Goal: Information Seeking & Learning: Learn about a topic

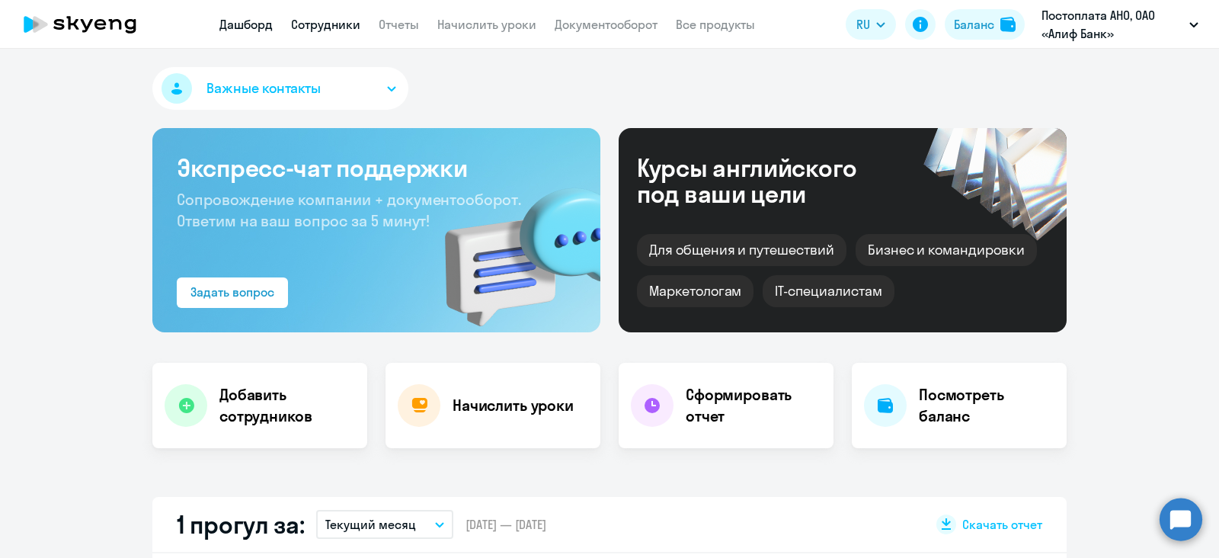
click at [351, 32] on link "Сотрудники" at bounding box center [325, 24] width 69 height 15
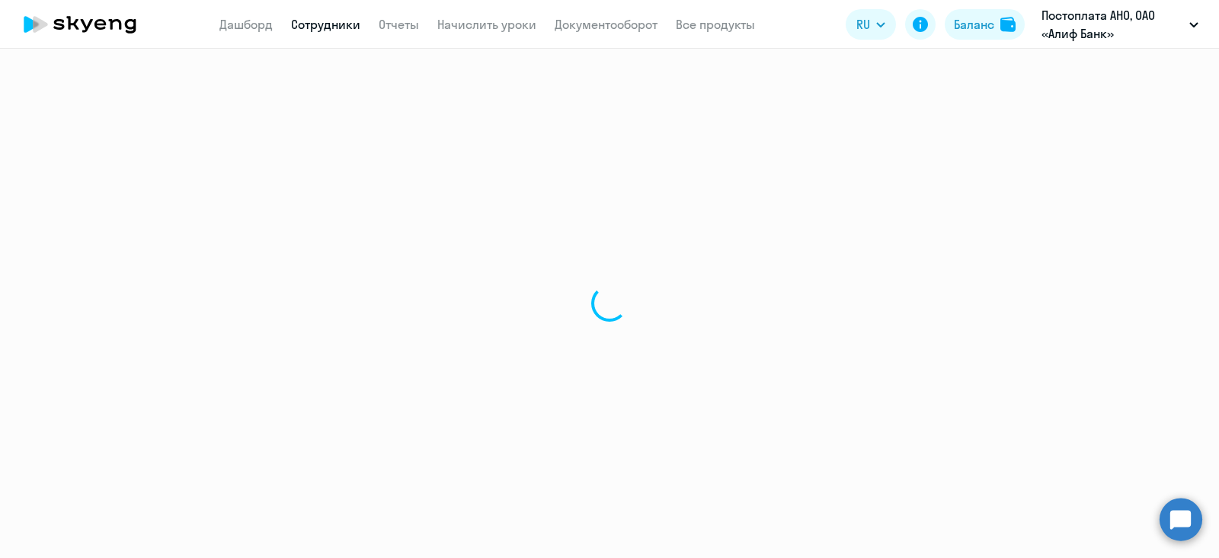
select select "30"
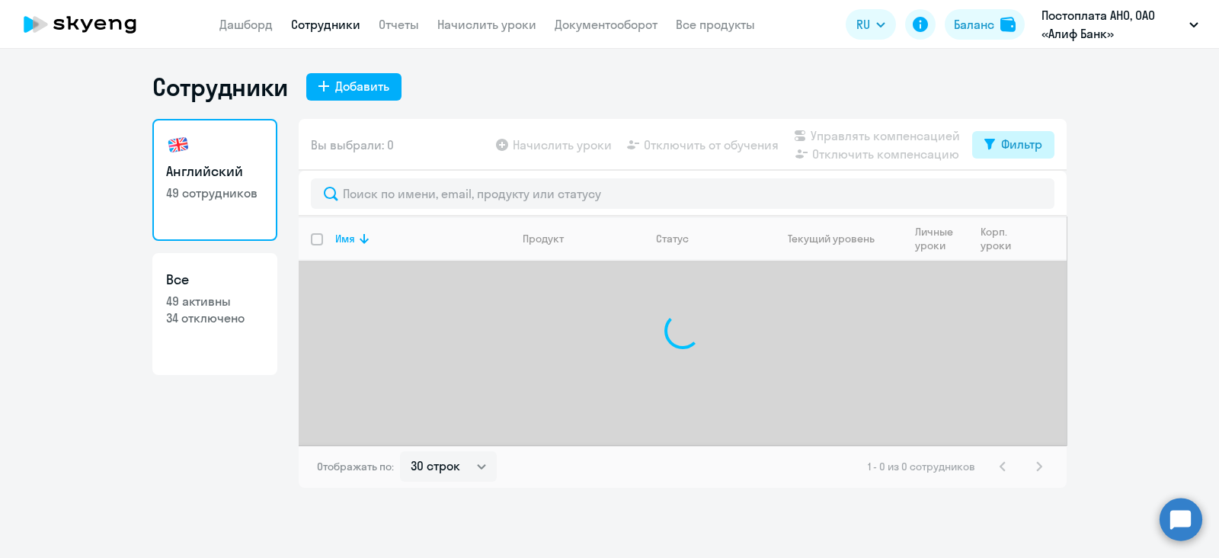
click at [1013, 154] on button "Фильтр" at bounding box center [1013, 144] width 82 height 27
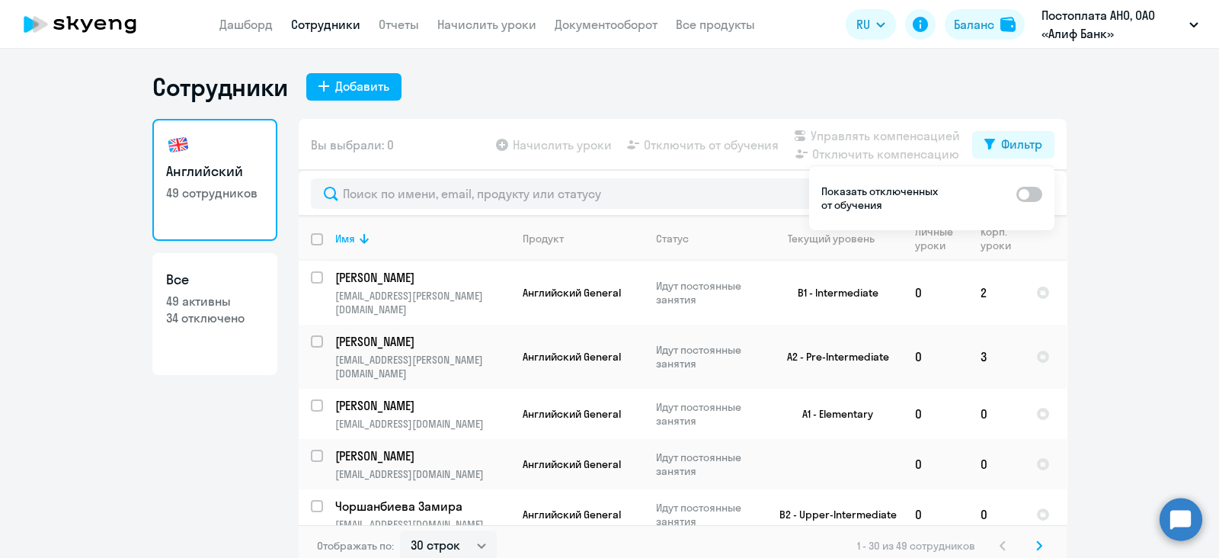
click at [1035, 200] on span at bounding box center [1029, 194] width 26 height 15
click at [1016, 194] on input "checkbox" at bounding box center [1016, 193] width 1 height 1
checkbox input "true"
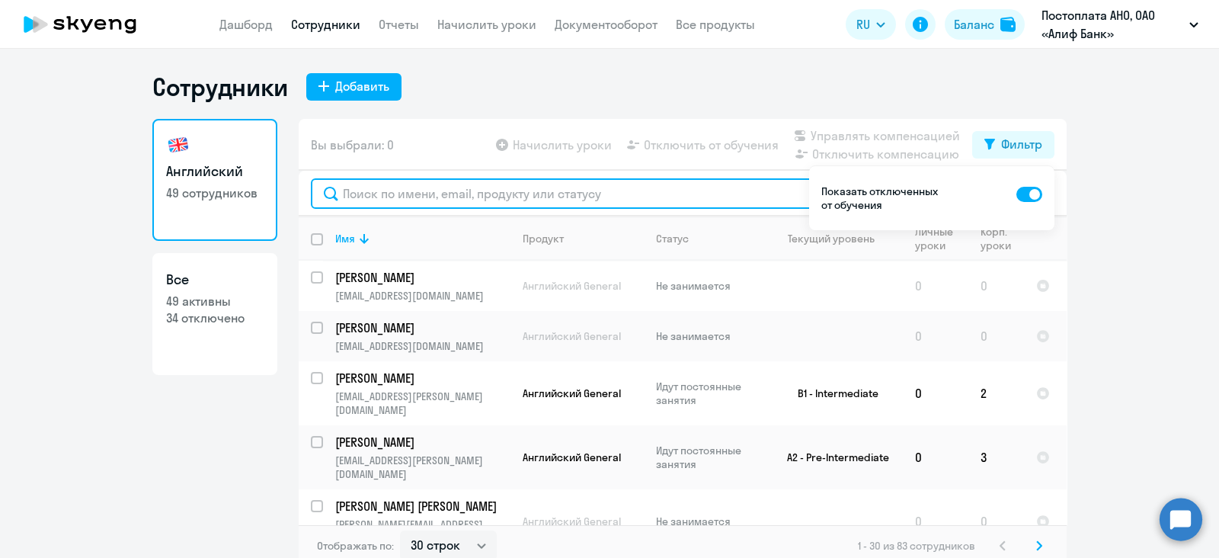
click at [395, 199] on input "text" at bounding box center [683, 193] width 744 height 30
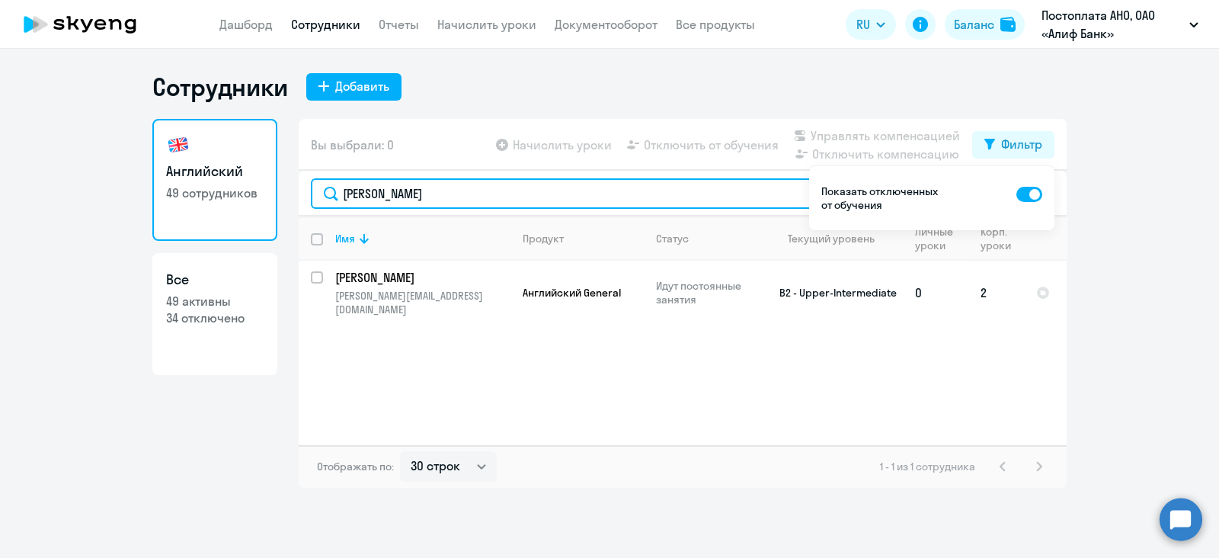
type input "[PERSON_NAME]"
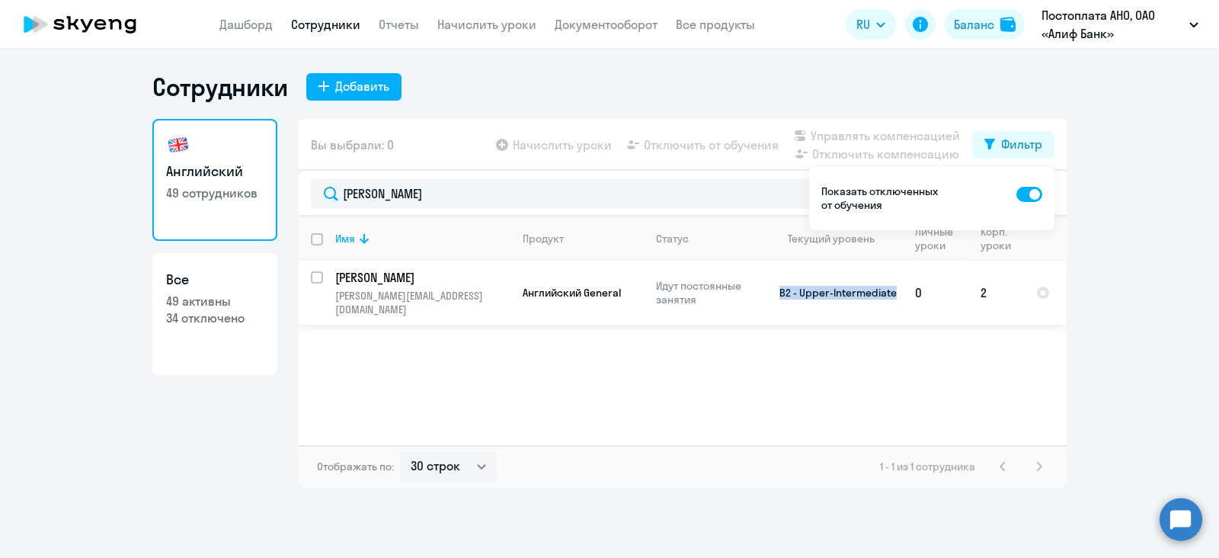
drag, startPoint x: 771, startPoint y: 295, endPoint x: 898, endPoint y: 286, distance: 127.5
click at [898, 286] on td "B2 - Upper-Intermediate" at bounding box center [832, 293] width 142 height 64
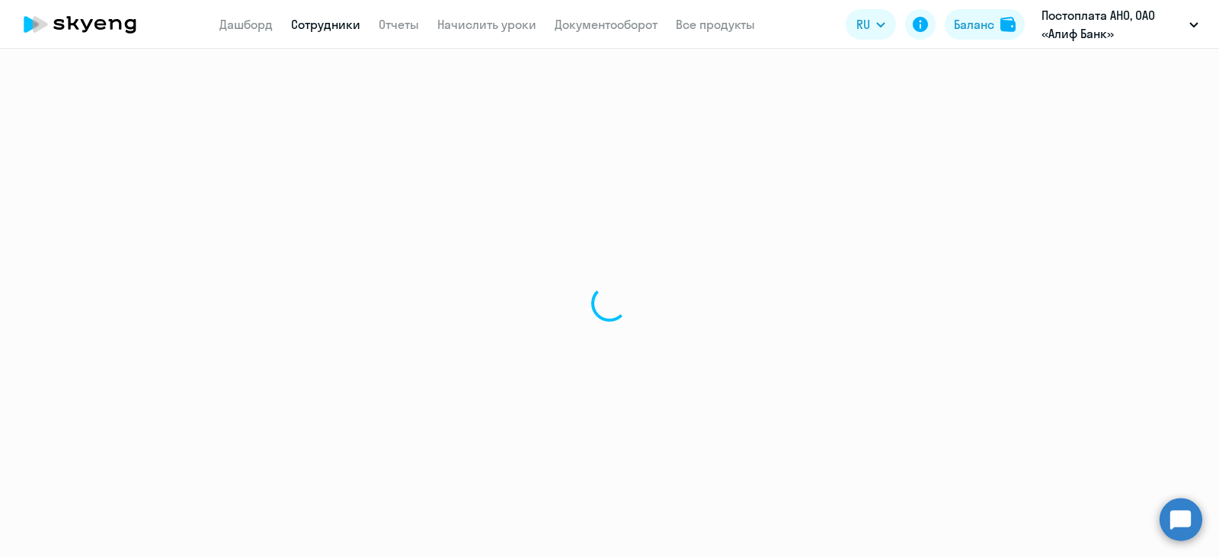
select select "english"
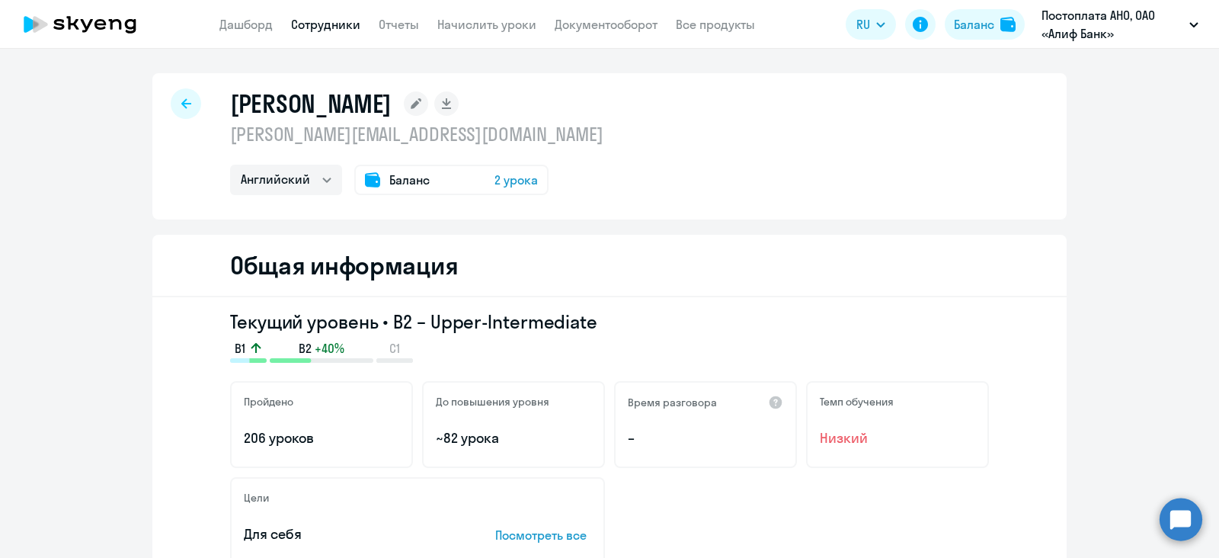
drag, startPoint x: 617, startPoint y: 333, endPoint x: 388, endPoint y: 324, distance: 229.5
click at [388, 324] on h3 "Текущий уровень • B2 – Upper-Intermediate" at bounding box center [609, 321] width 759 height 24
copy h3 "B2 – Upper-Intermediate"
click at [1028, 241] on div "Общая информация" at bounding box center [609, 266] width 914 height 62
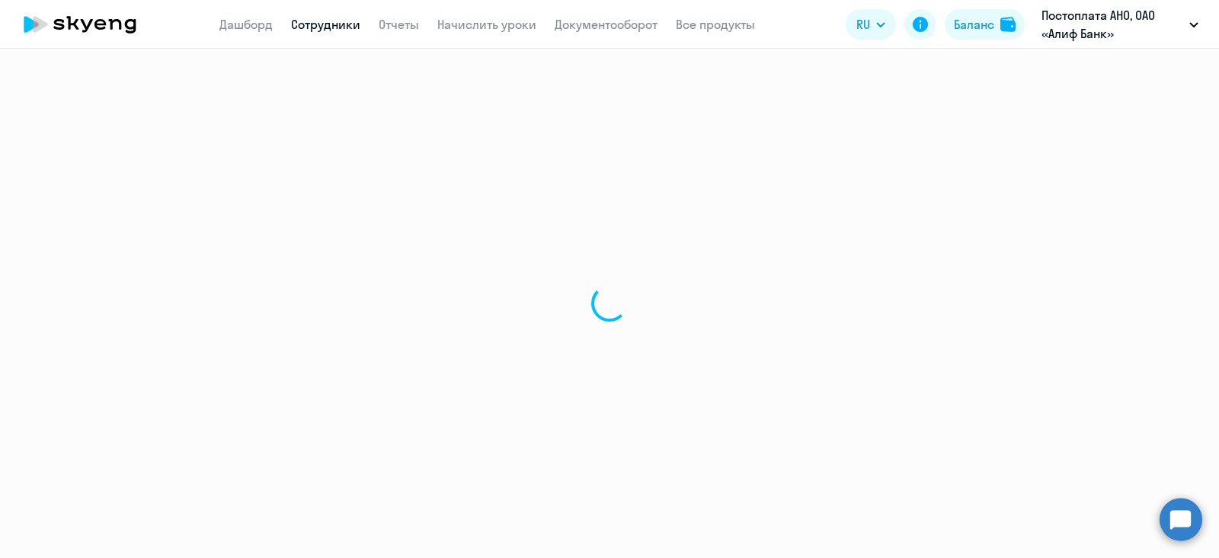
select select "30"
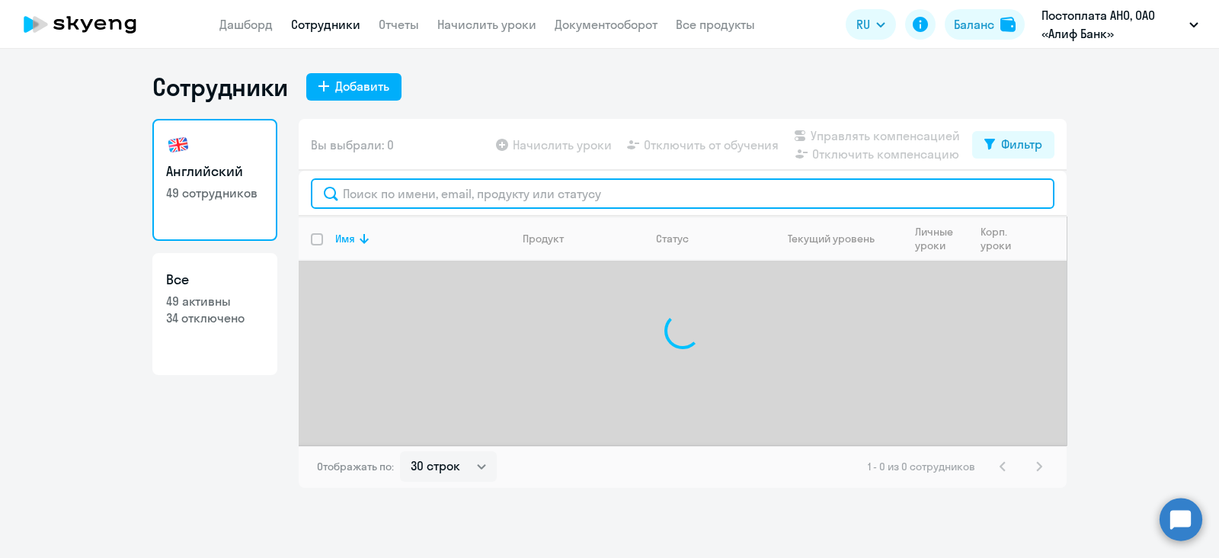
click at [384, 197] on input "text" at bounding box center [683, 193] width 744 height 30
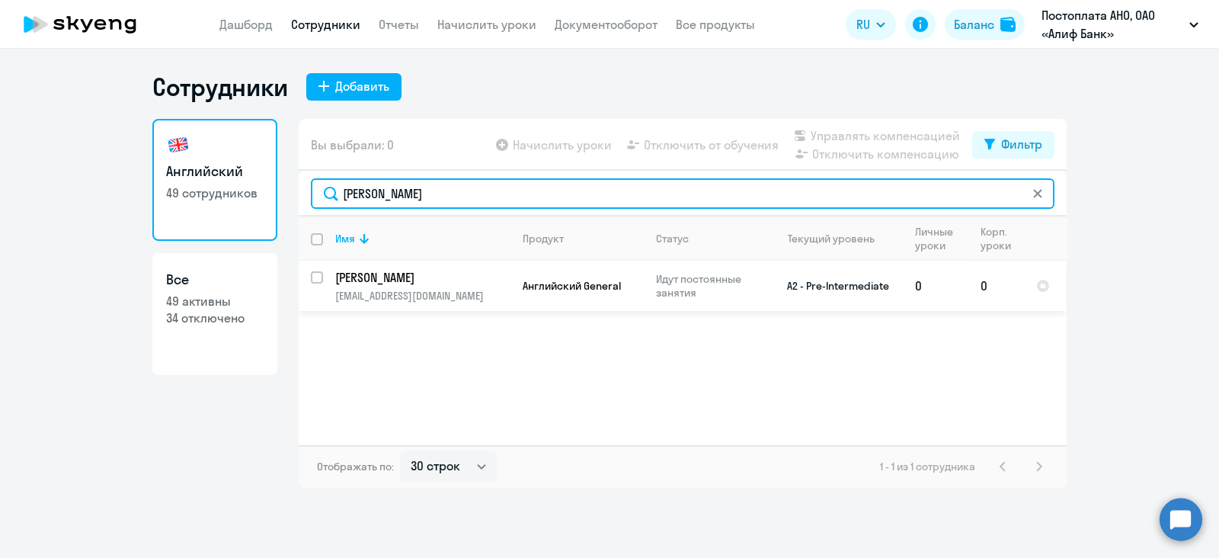
type input "[PERSON_NAME]"
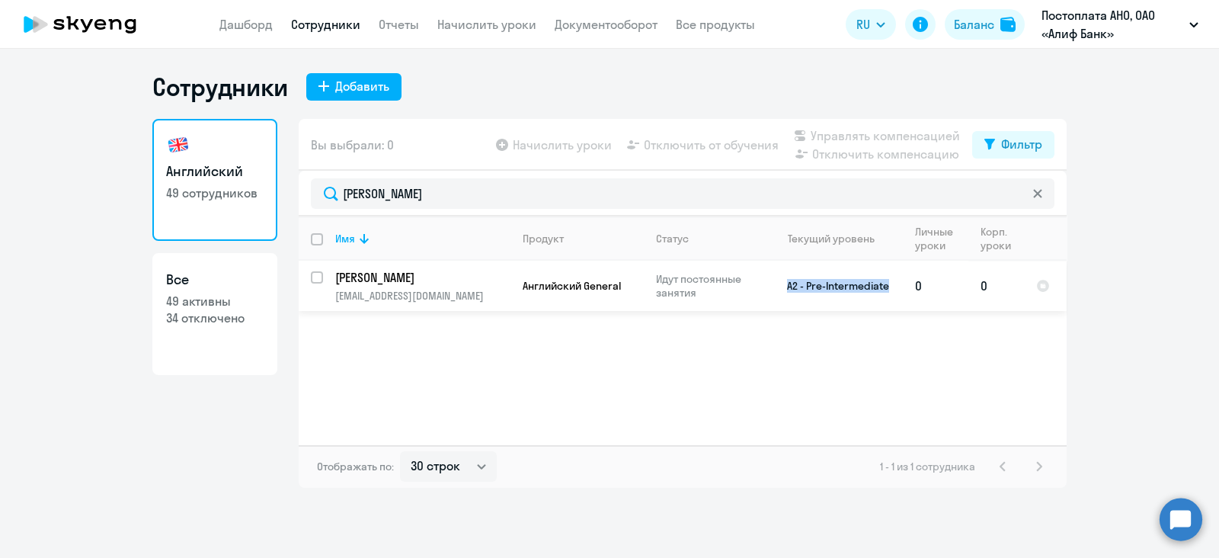
drag, startPoint x: 774, startPoint y: 288, endPoint x: 891, endPoint y: 291, distance: 117.4
click at [891, 291] on td "A2 - Pre-Intermediate" at bounding box center [832, 286] width 142 height 50
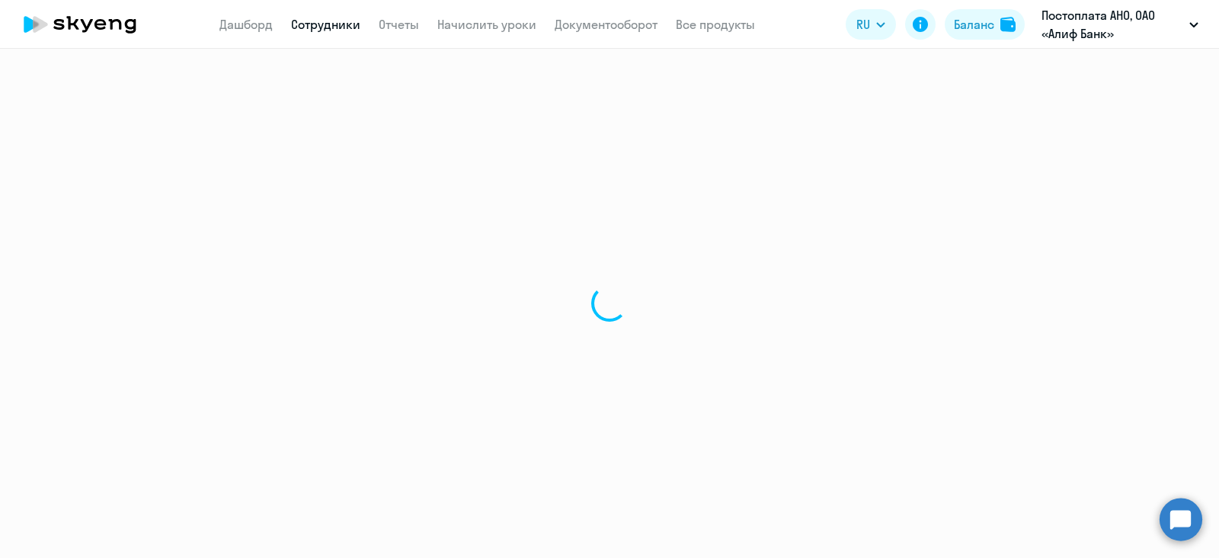
select select "english"
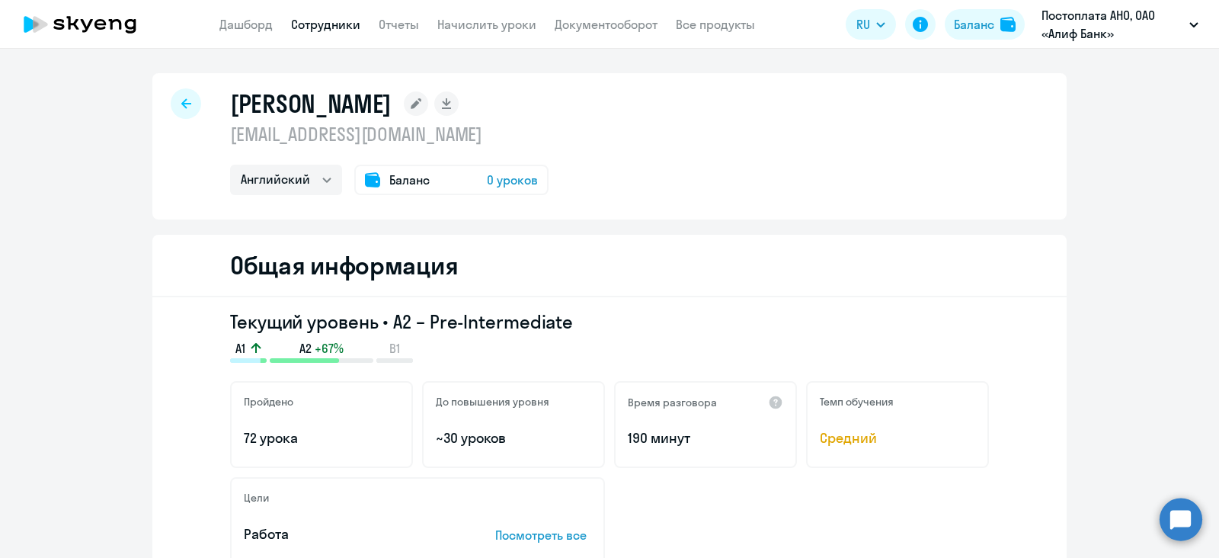
drag, startPoint x: 584, startPoint y: 342, endPoint x: 404, endPoint y: 334, distance: 180.0
click at [404, 334] on div "Текущий уровень • A2 – Pre-Intermediate A1 A2 +67% B1" at bounding box center [609, 335] width 759 height 53
drag, startPoint x: 378, startPoint y: 324, endPoint x: 594, endPoint y: 326, distance: 216.4
click at [594, 326] on h3 "Текущий уровень • A2 – Pre-Intermediate" at bounding box center [609, 321] width 759 height 24
copy h3 "A2 – Pre-Intermediate"
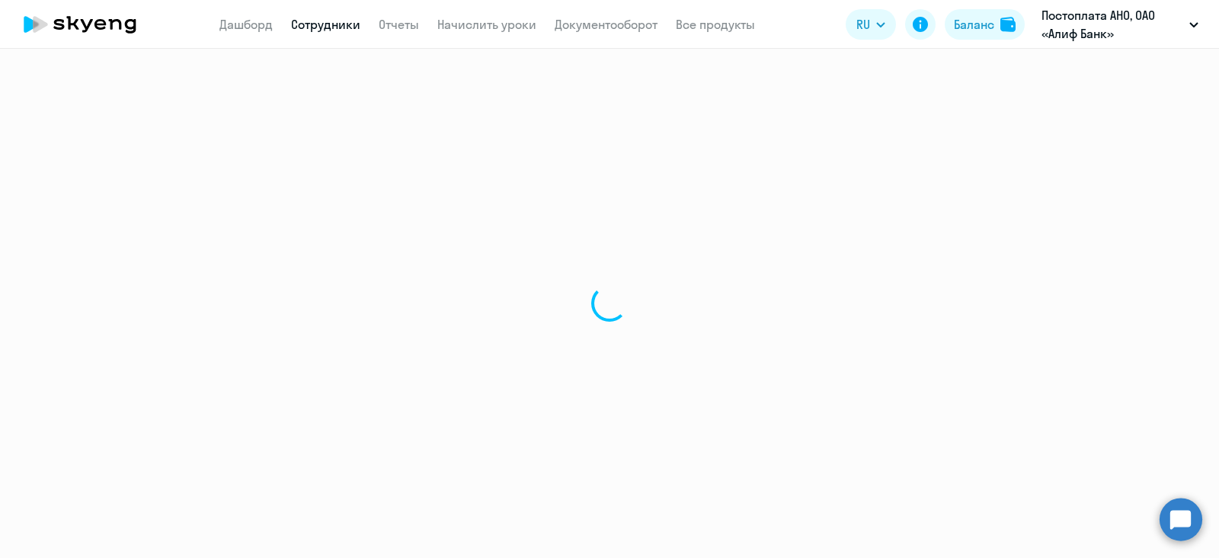
select select "30"
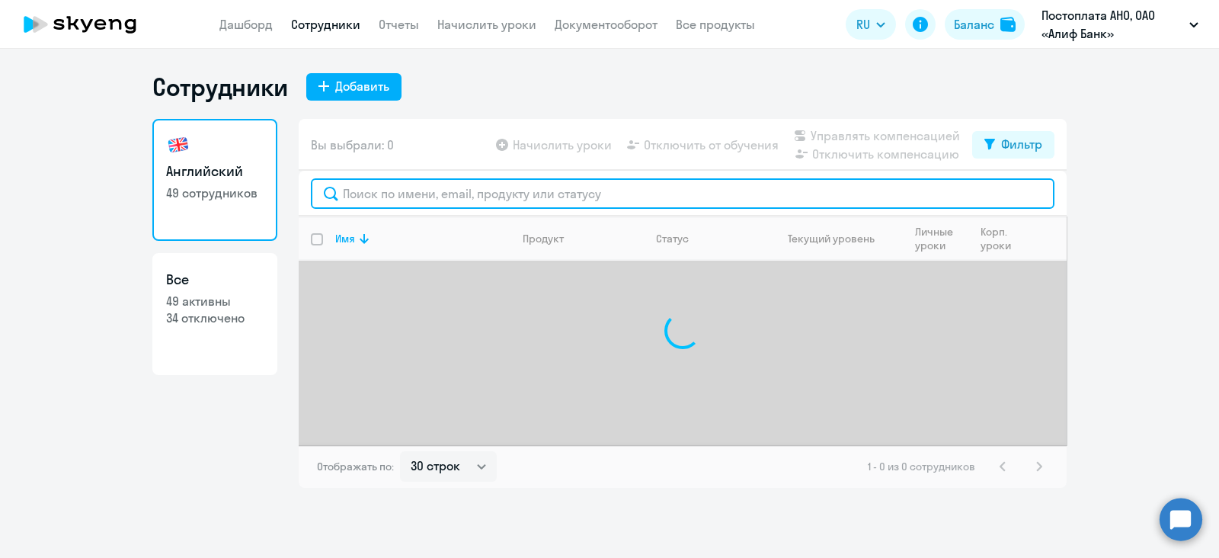
click at [443, 199] on input "text" at bounding box center [683, 193] width 744 height 30
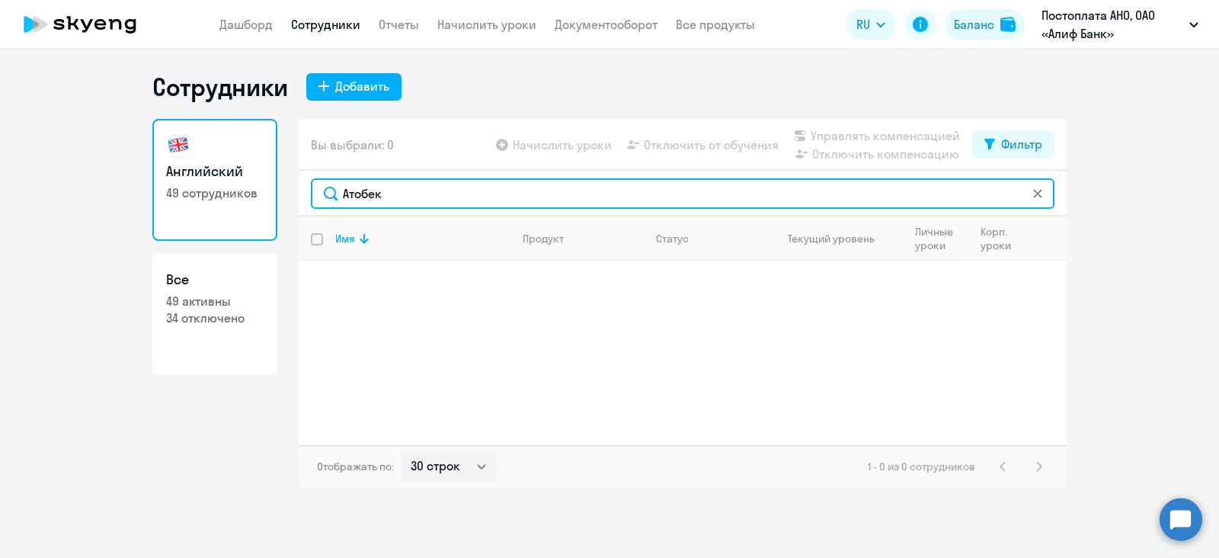
drag, startPoint x: 439, startPoint y: 206, endPoint x: 353, endPoint y: 191, distance: 86.7
click at [353, 191] on input "Атобек" at bounding box center [683, 193] width 744 height 30
type input "[PERSON_NAME]"
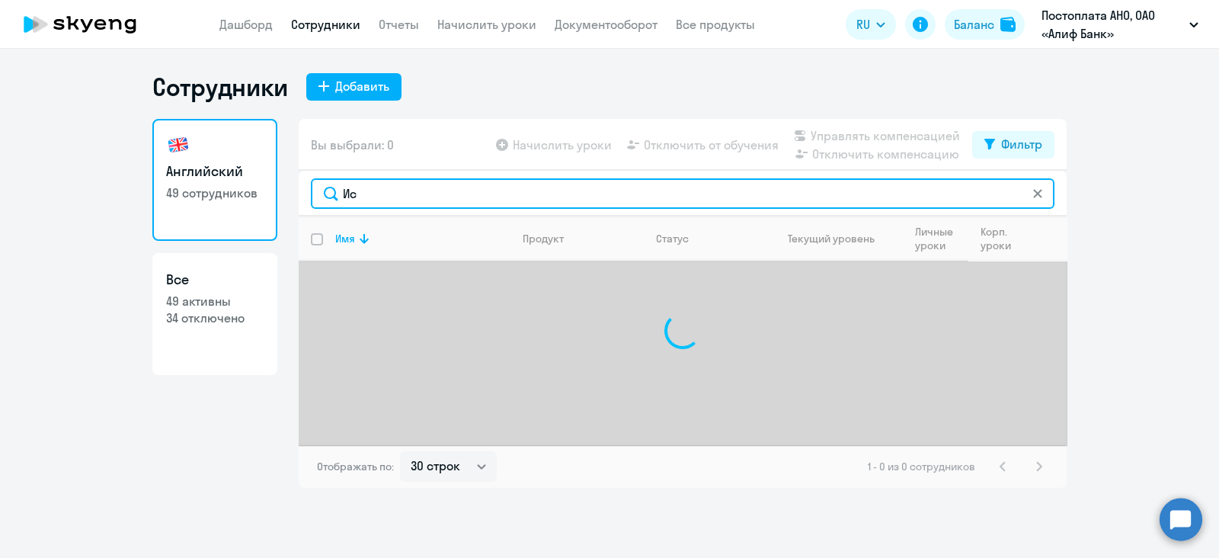
type input "[PERSON_NAME]"
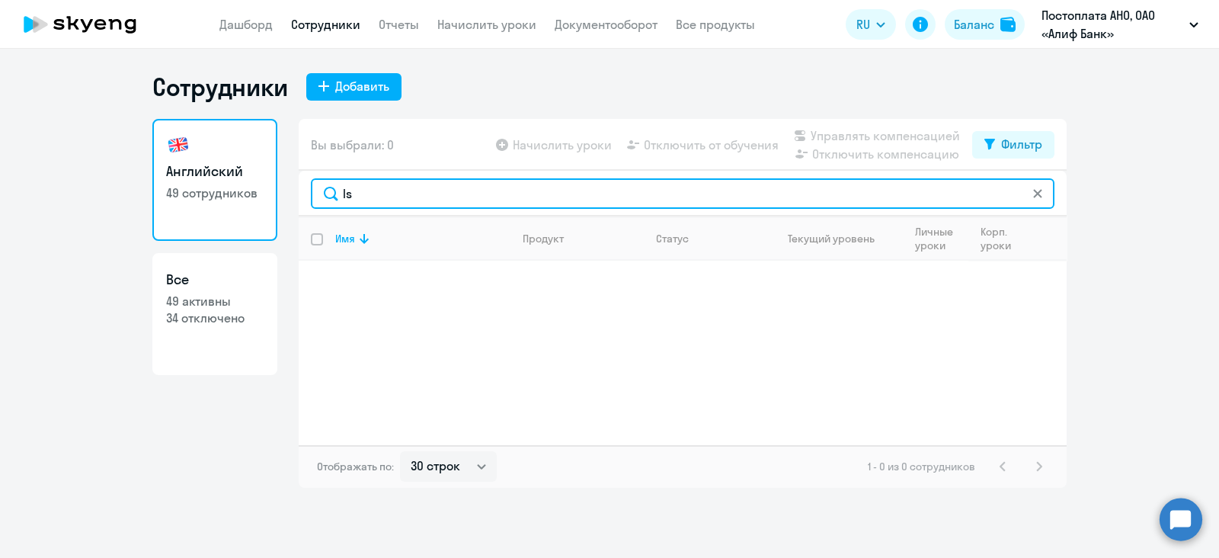
type input "I"
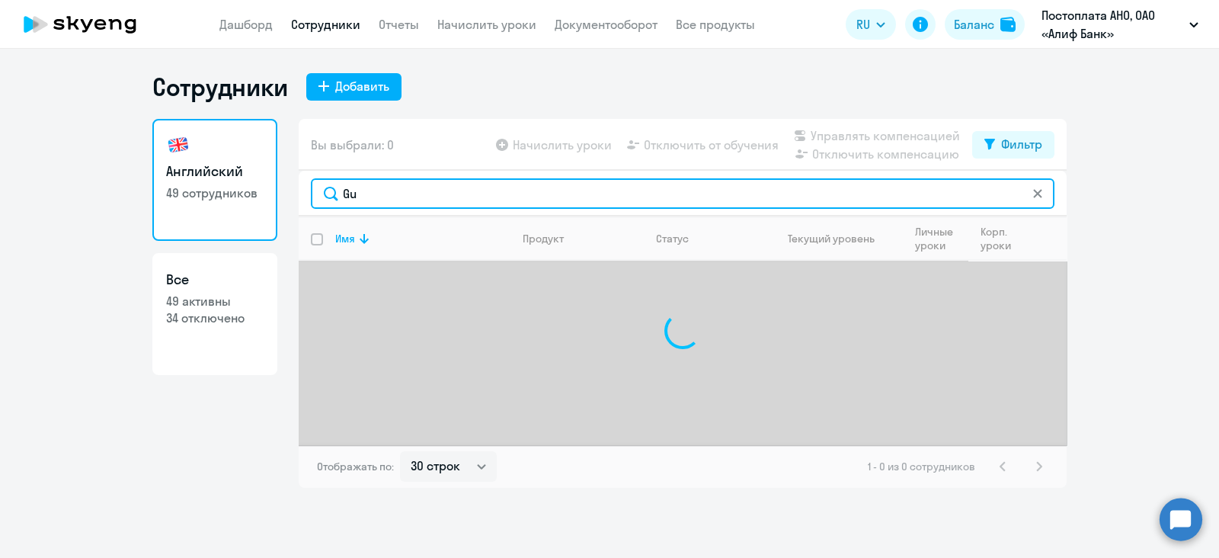
type input "G"
type input "[PERSON_NAME]"
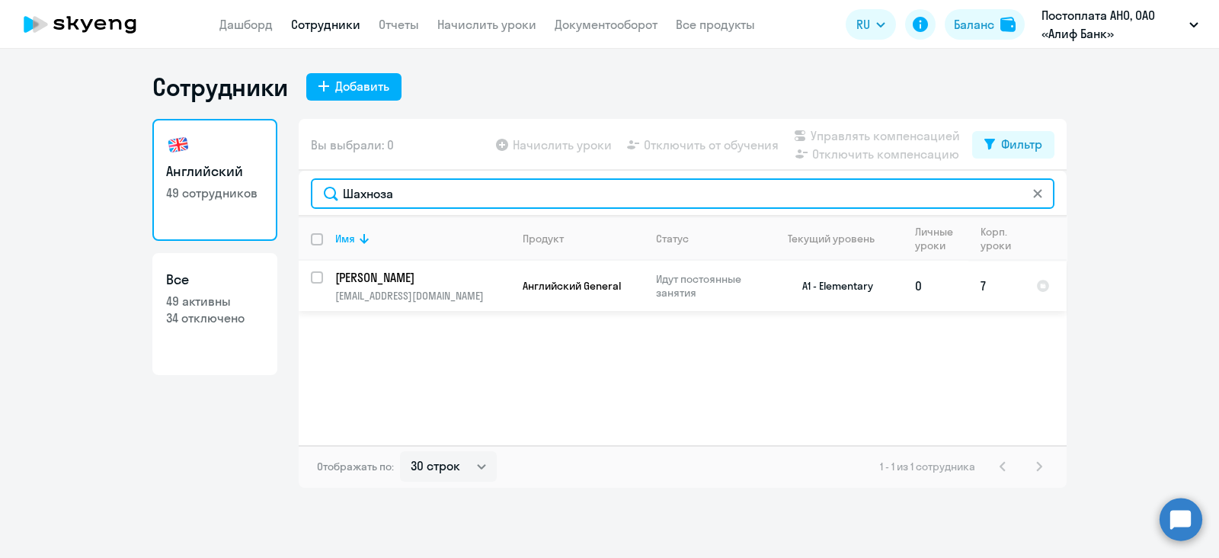
type input "Шахноза"
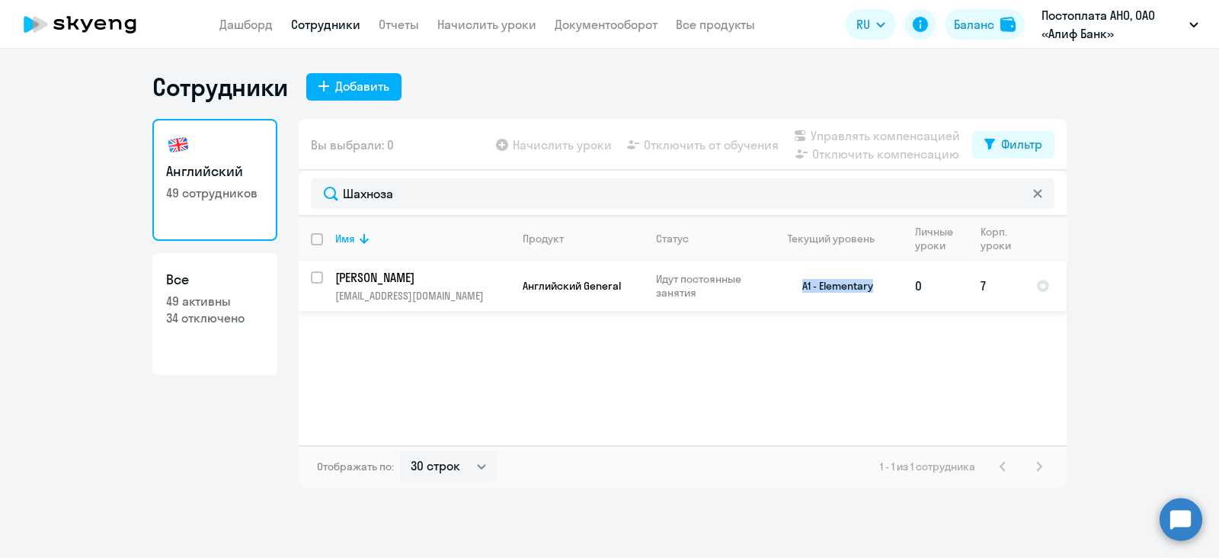
drag, startPoint x: 792, startPoint y: 287, endPoint x: 872, endPoint y: 293, distance: 79.5
click at [872, 293] on td "A1 - Elementary" at bounding box center [832, 286] width 142 height 50
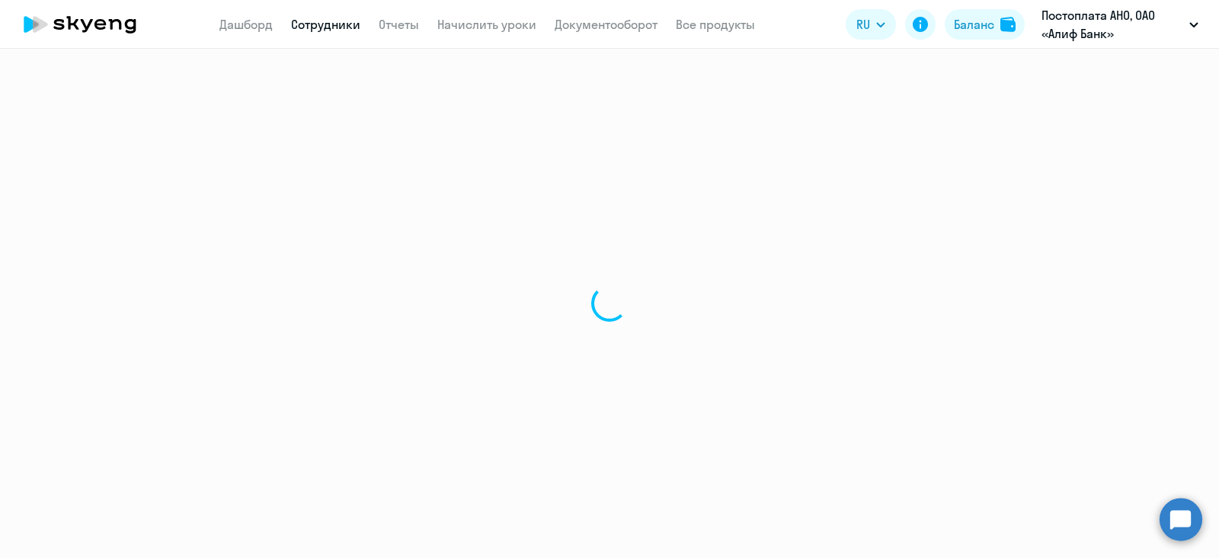
select select "english"
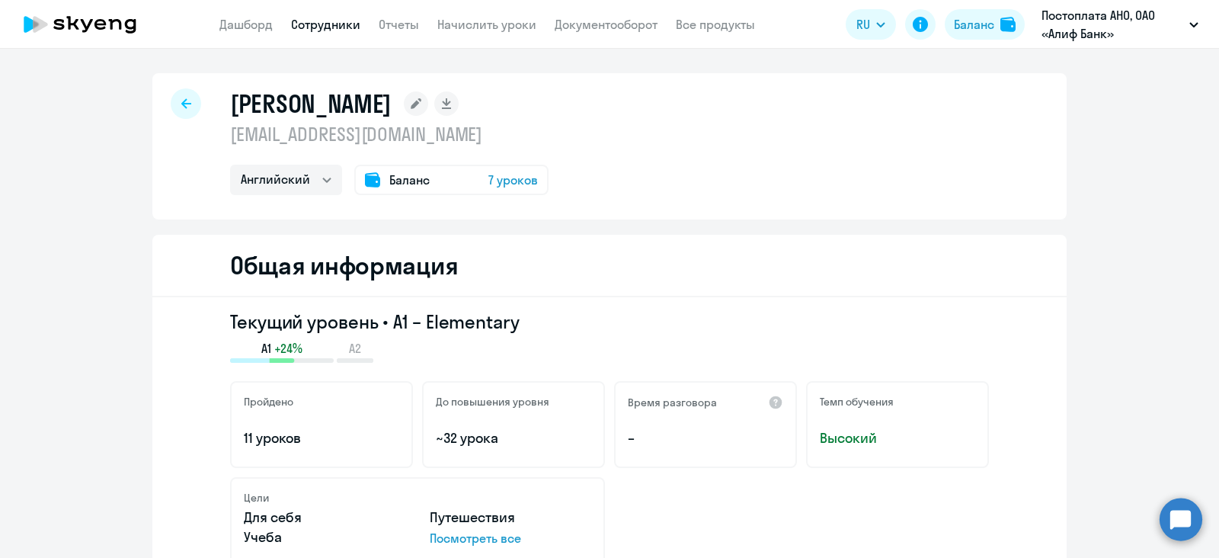
drag, startPoint x: 533, startPoint y: 330, endPoint x: 388, endPoint y: 329, distance: 145.5
click at [388, 329] on h3 "Текущий уровень • A1 – Elementary" at bounding box center [609, 321] width 759 height 24
copy h3 "A1 – Elementary"
click at [1031, 248] on div "Общая информация" at bounding box center [609, 266] width 914 height 62
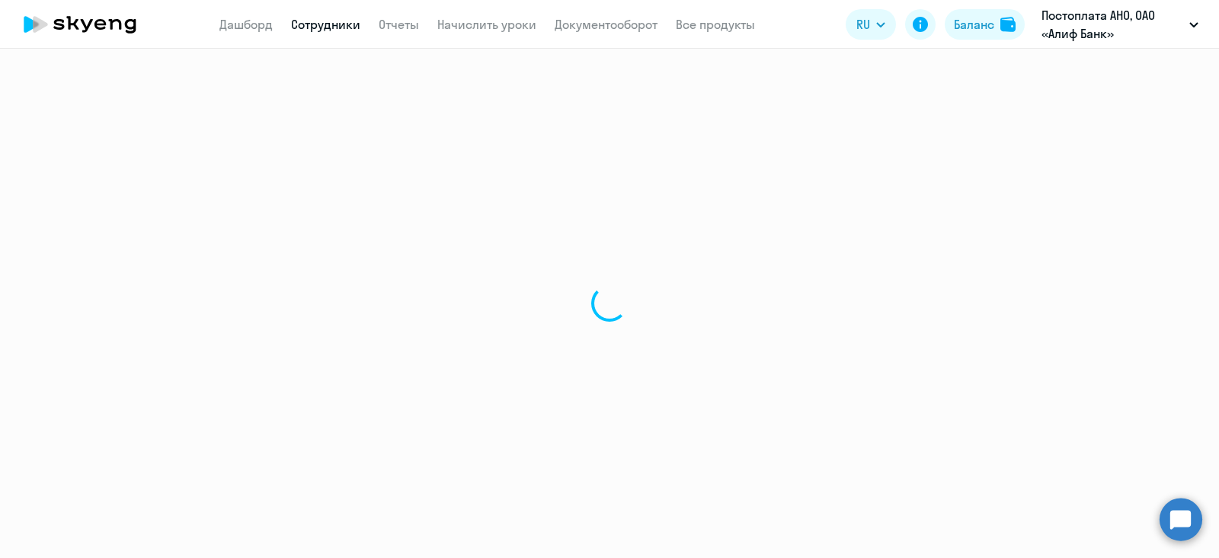
select select "30"
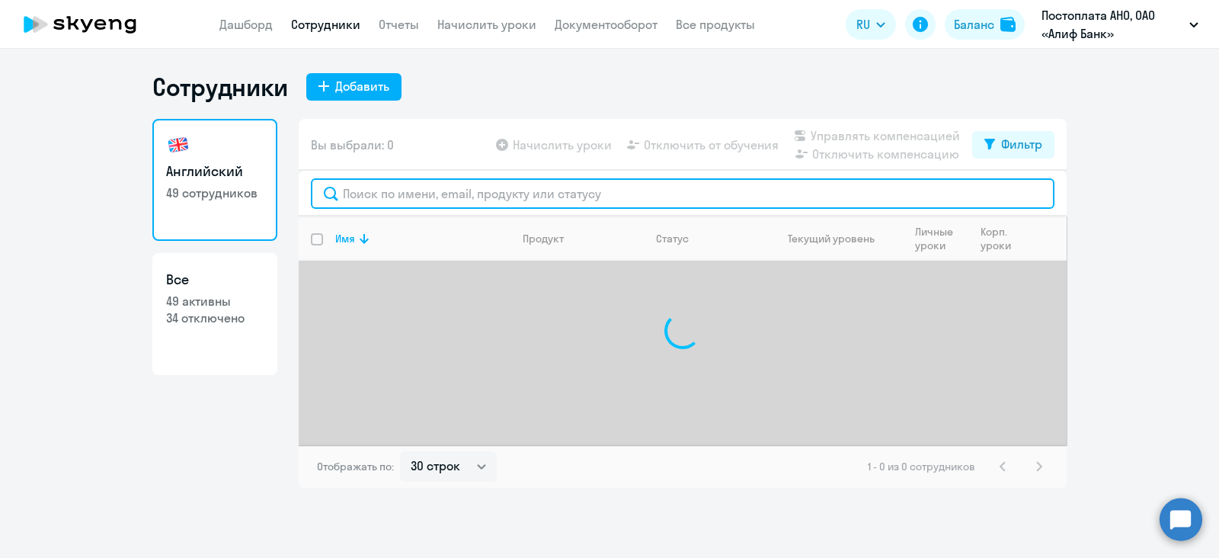
click at [383, 206] on input "text" at bounding box center [683, 193] width 744 height 30
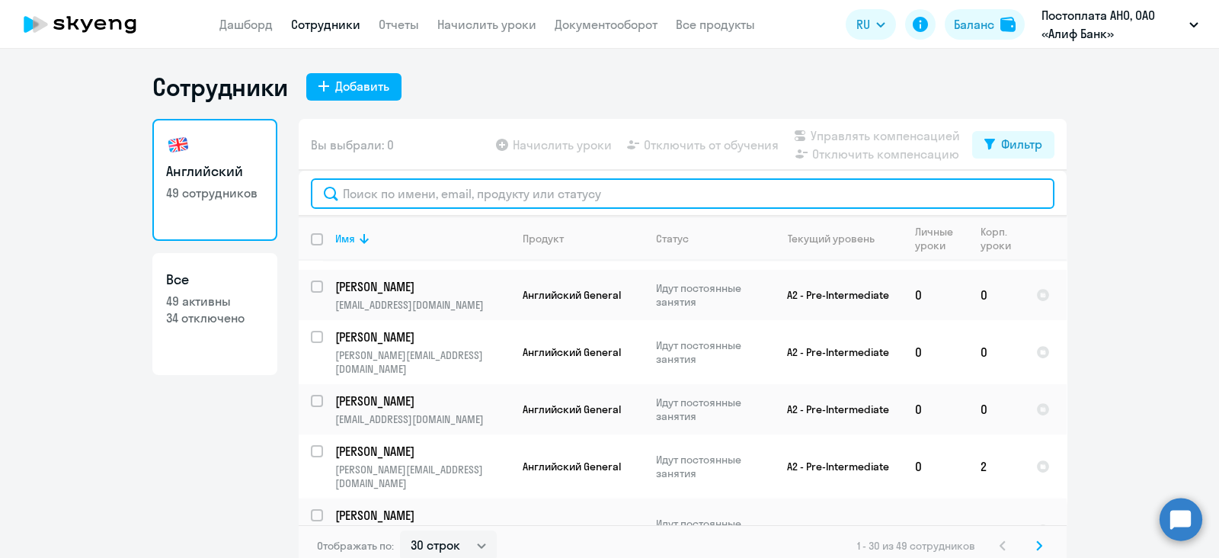
scroll to position [1047, 0]
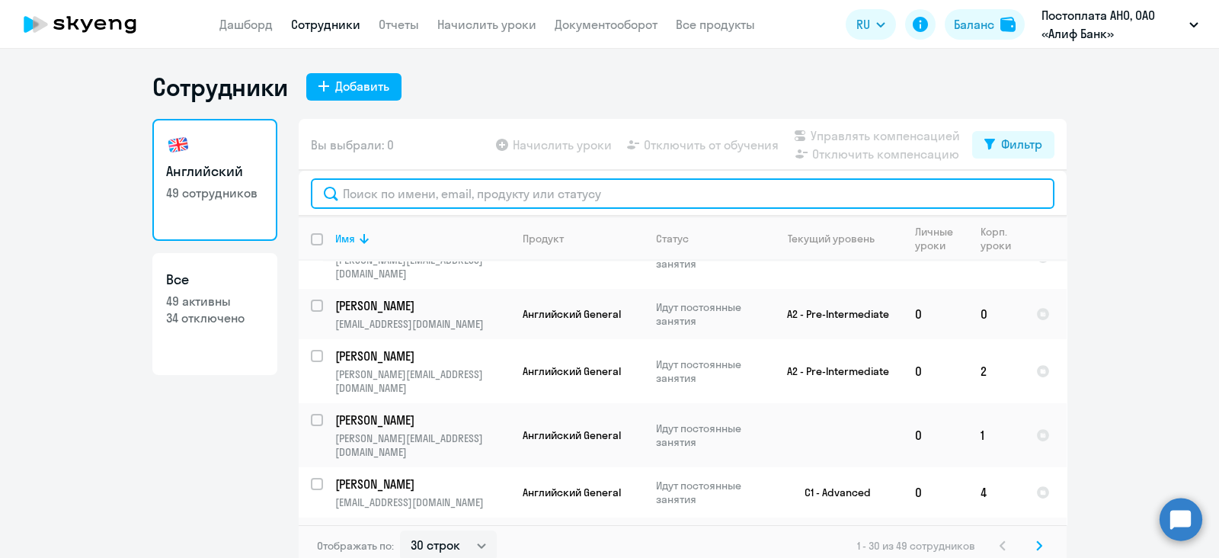
click at [379, 190] on input "text" at bounding box center [683, 193] width 744 height 30
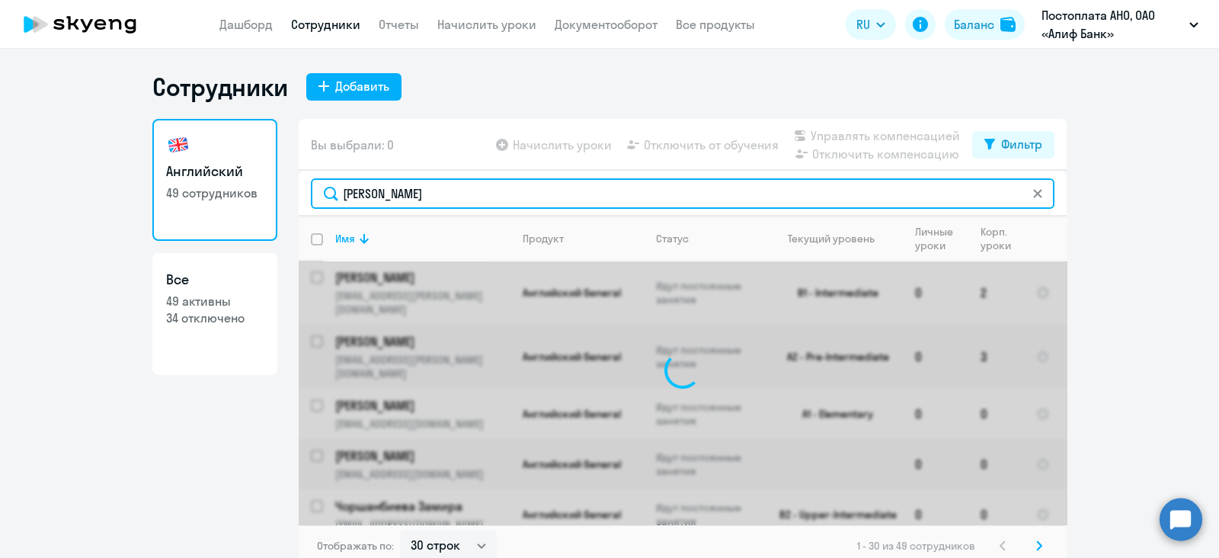
type input "[PERSON_NAME]"
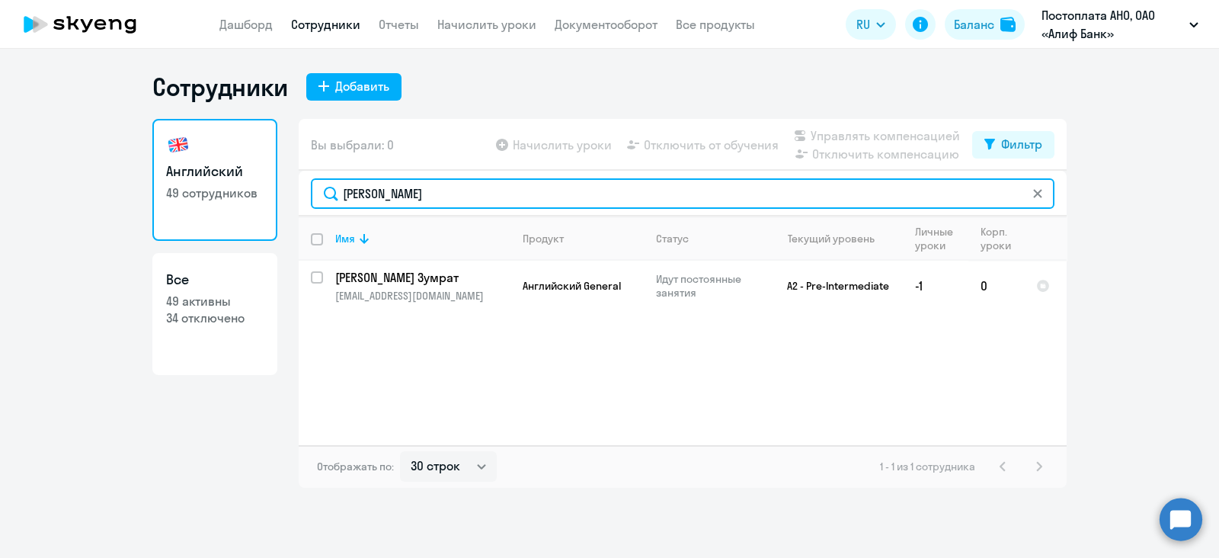
drag, startPoint x: 405, startPoint y: 196, endPoint x: 317, endPoint y: 192, distance: 88.5
click at [317, 192] on input "[PERSON_NAME]" at bounding box center [683, 193] width 744 height 30
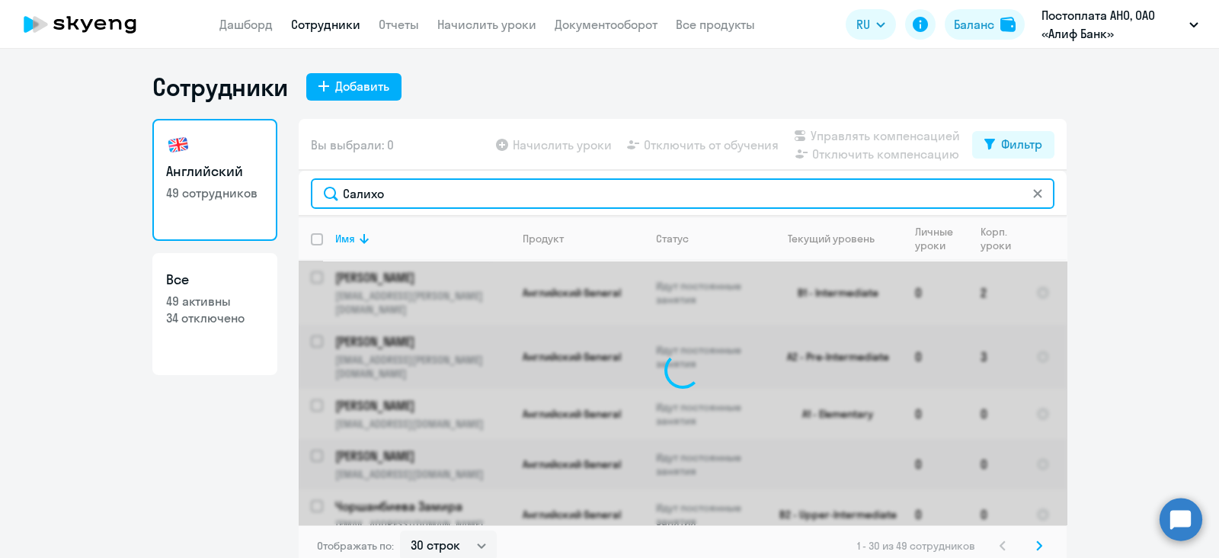
type input "[PERSON_NAME]"
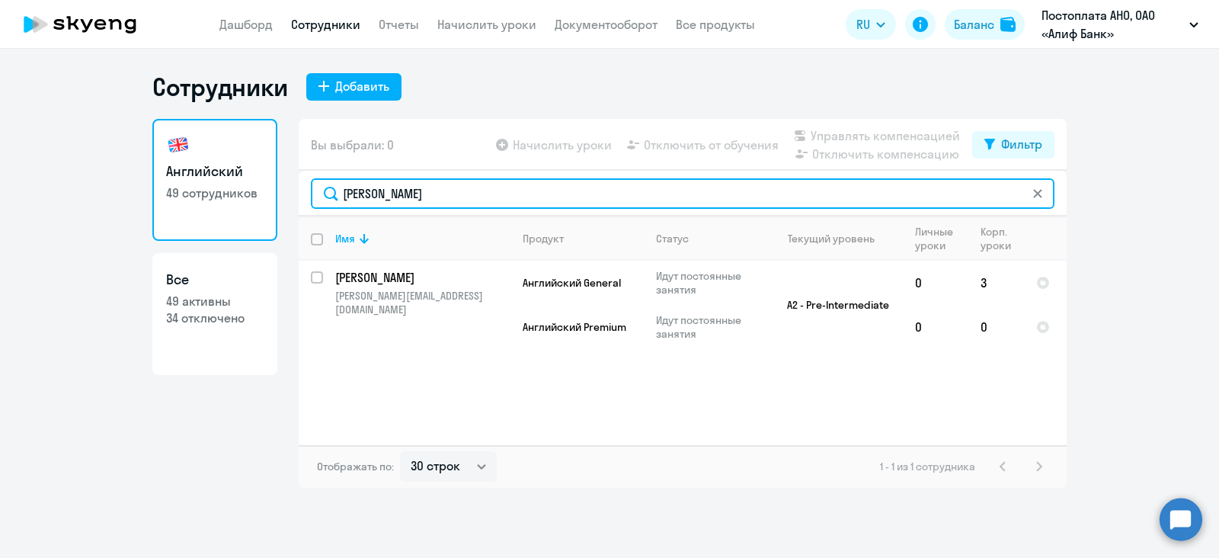
drag, startPoint x: 415, startPoint y: 200, endPoint x: 329, endPoint y: 188, distance: 86.9
click at [329, 188] on input "[PERSON_NAME]" at bounding box center [683, 193] width 744 height 30
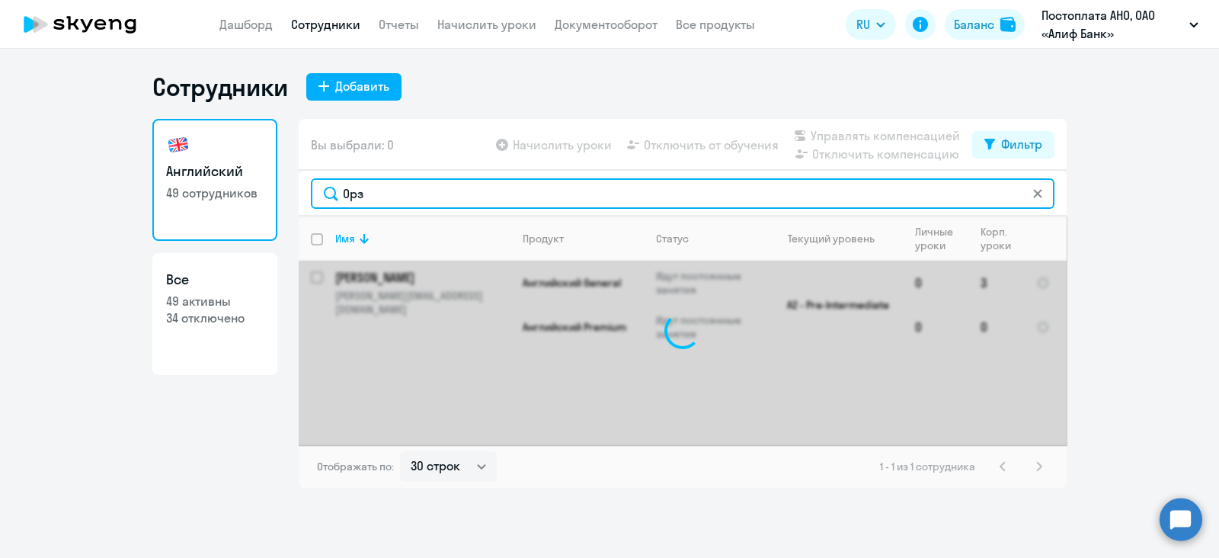
type input "Орзу"
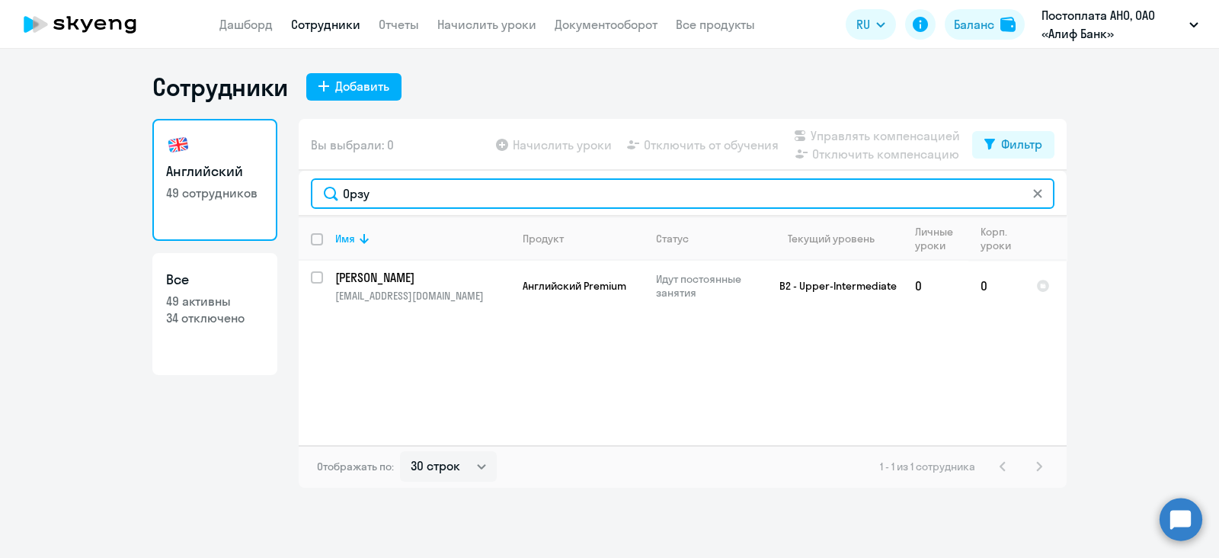
drag, startPoint x: 388, startPoint y: 190, endPoint x: 297, endPoint y: 190, distance: 90.7
click at [297, 190] on div "Английский 49 сотрудников Все 49 активны 34 отключено Вы выбрали: 0 Начислить у…" at bounding box center [609, 303] width 914 height 369
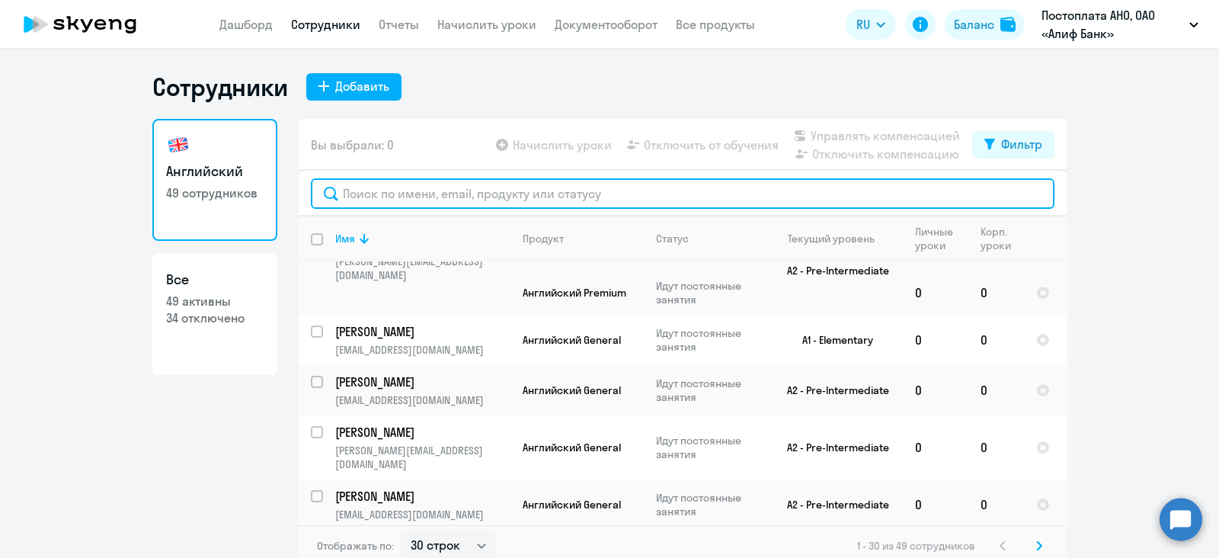
scroll to position [1047, 0]
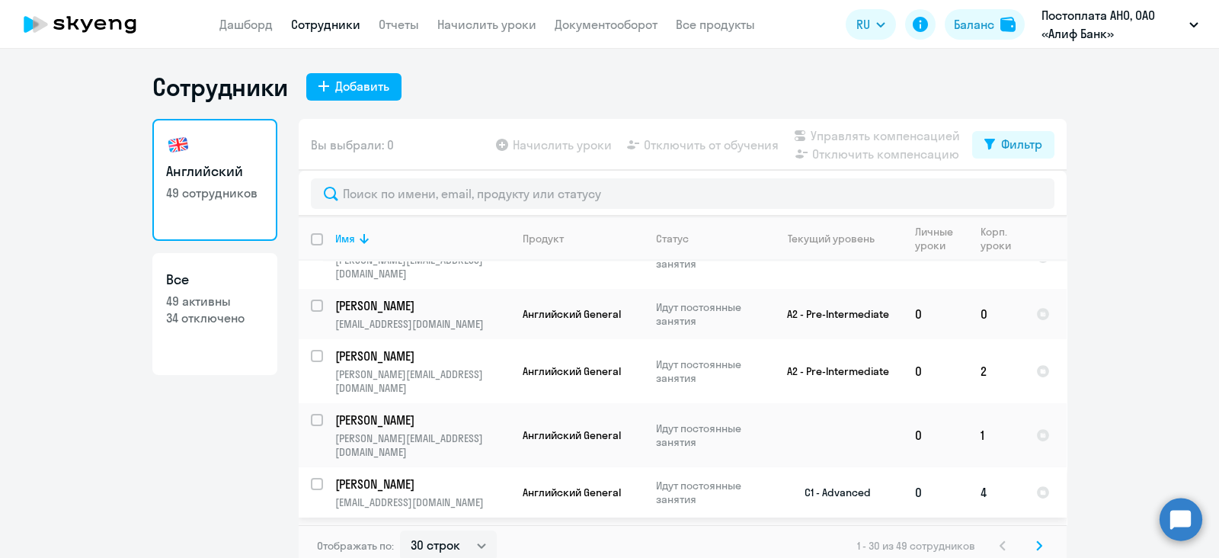
click at [845, 467] on td "C1 - Advanced" at bounding box center [832, 492] width 142 height 50
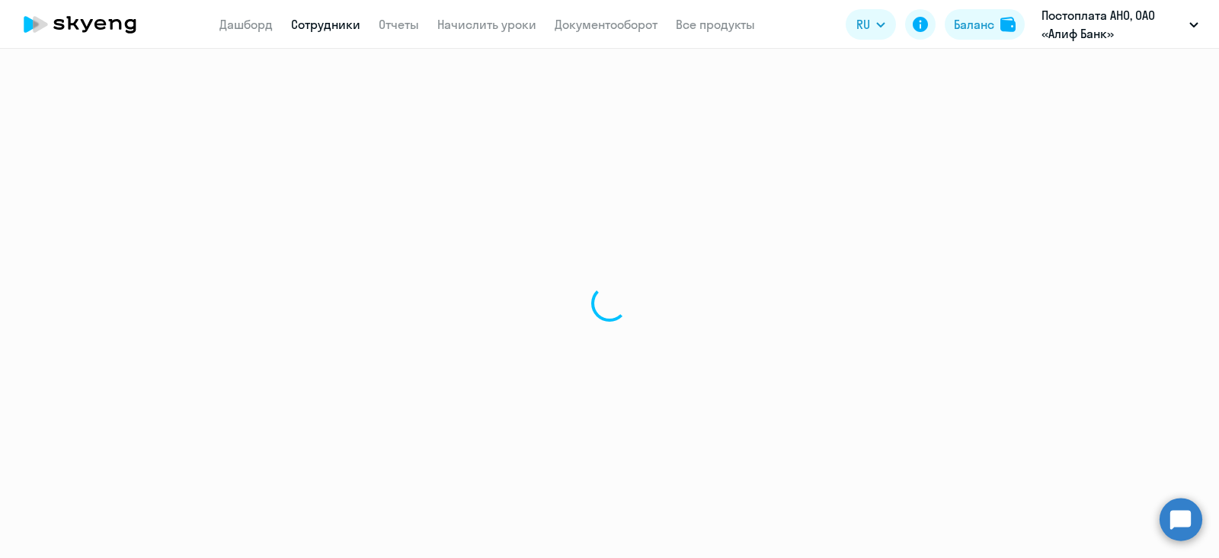
select select "english"
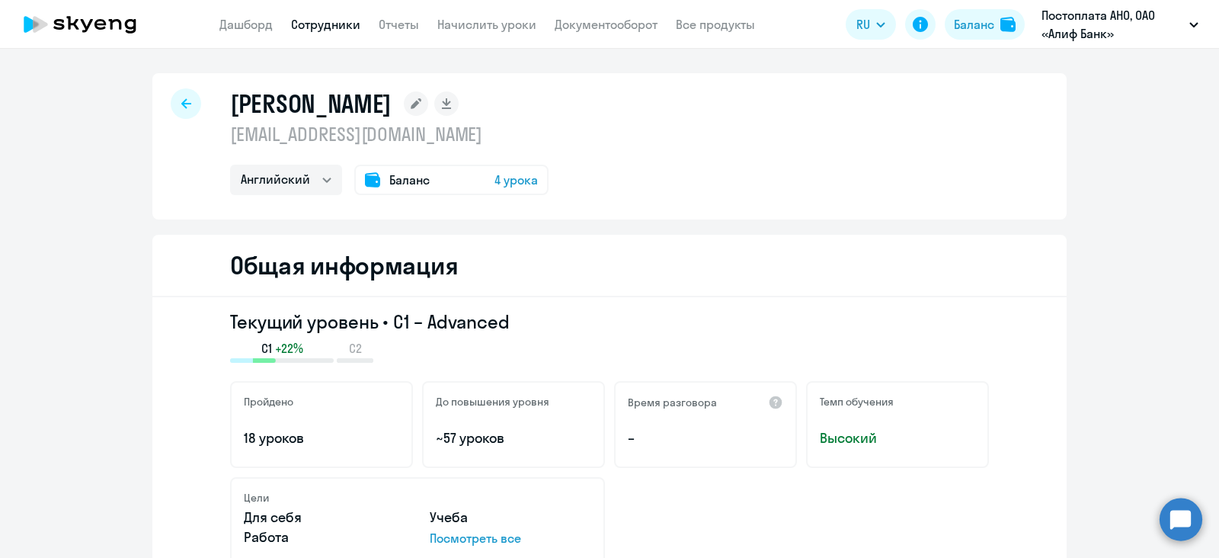
drag, startPoint x: 507, startPoint y: 321, endPoint x: 381, endPoint y: 325, distance: 125.8
click at [381, 325] on h3 "Текущий уровень • C1 – Advanced" at bounding box center [609, 321] width 759 height 24
copy h3 "C1 – Advanced"
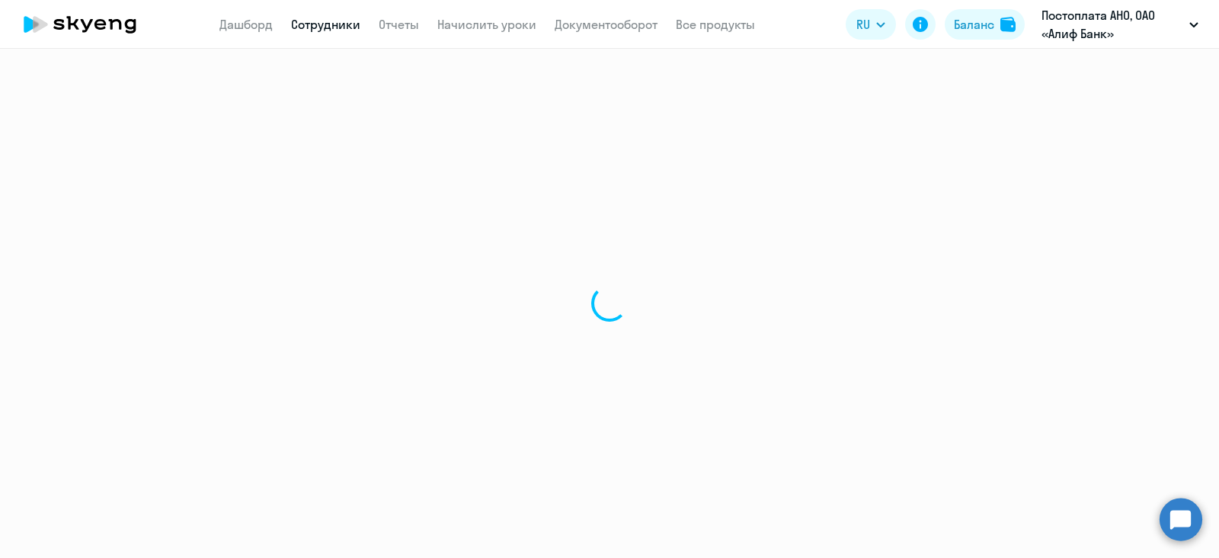
select select "30"
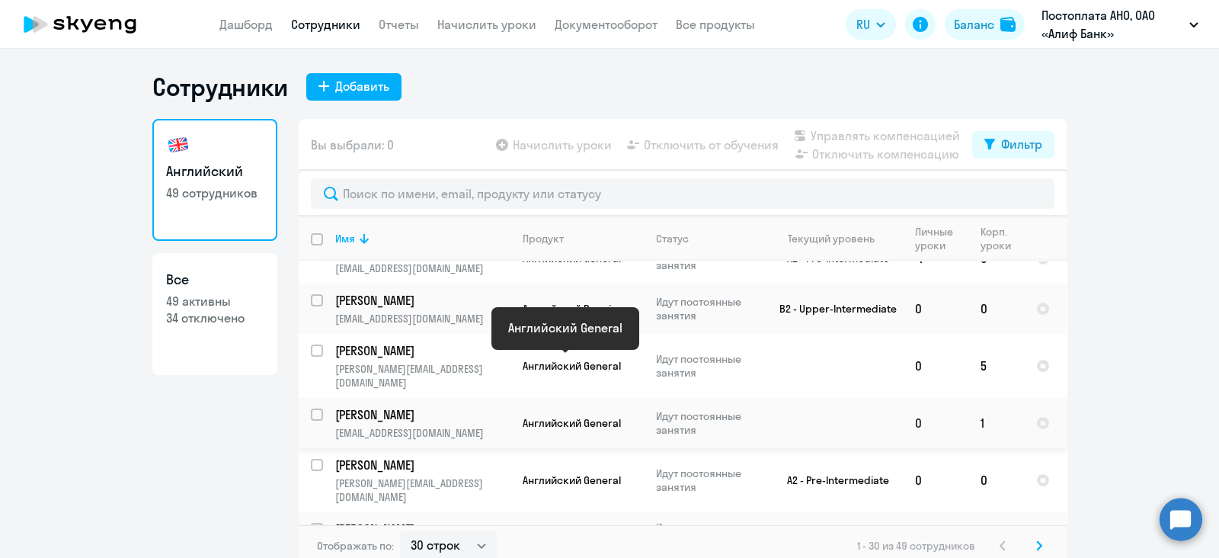
scroll to position [666, 0]
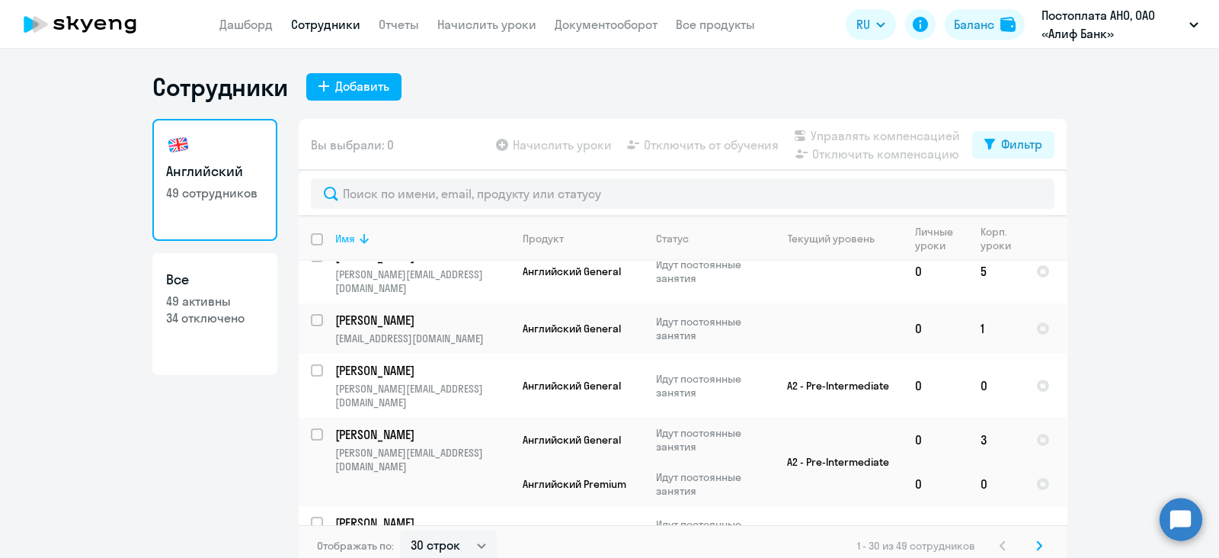
click at [413, 216] on th "Имя" at bounding box center [416, 238] width 187 height 44
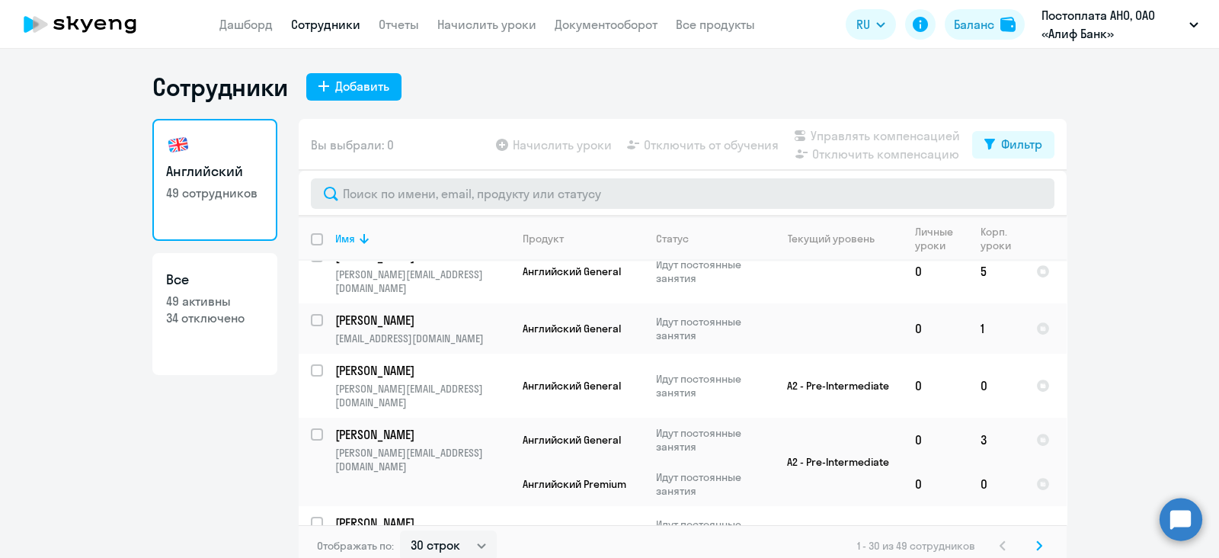
scroll to position [0, 0]
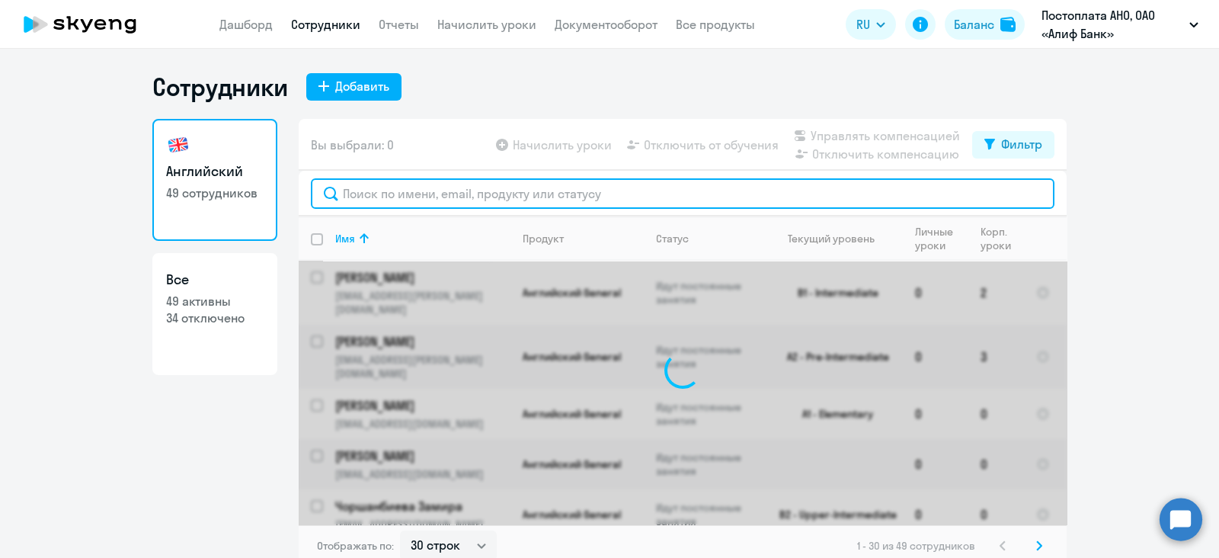
click at [423, 196] on input "text" at bounding box center [683, 193] width 744 height 30
type input "[PERSON_NAME]"
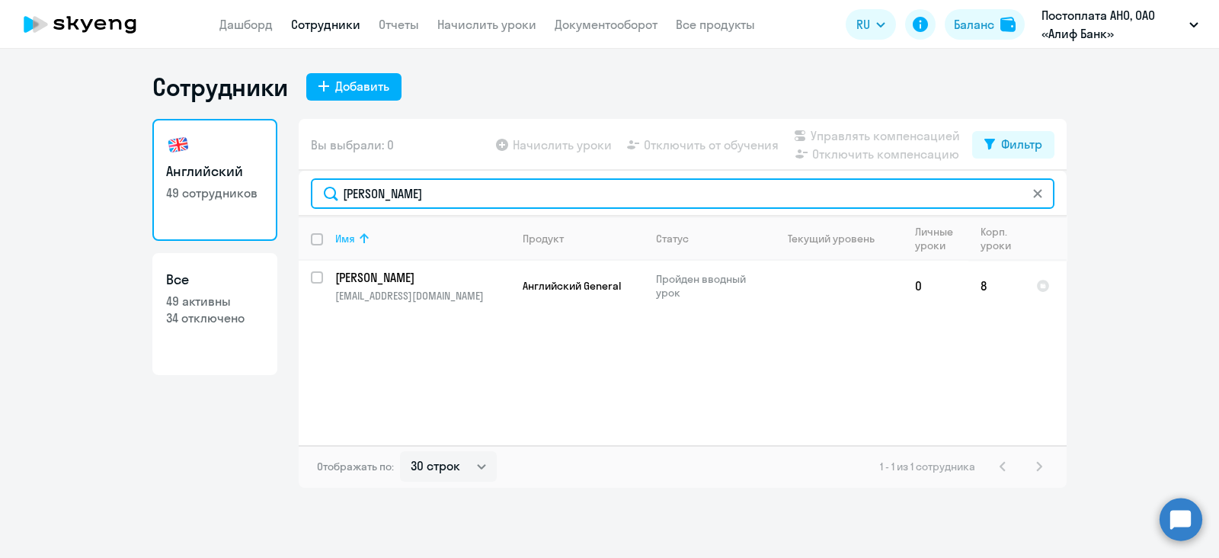
drag, startPoint x: 419, startPoint y: 188, endPoint x: 358, endPoint y: 222, distance: 69.9
click at [339, 208] on input "[PERSON_NAME]" at bounding box center [683, 193] width 744 height 30
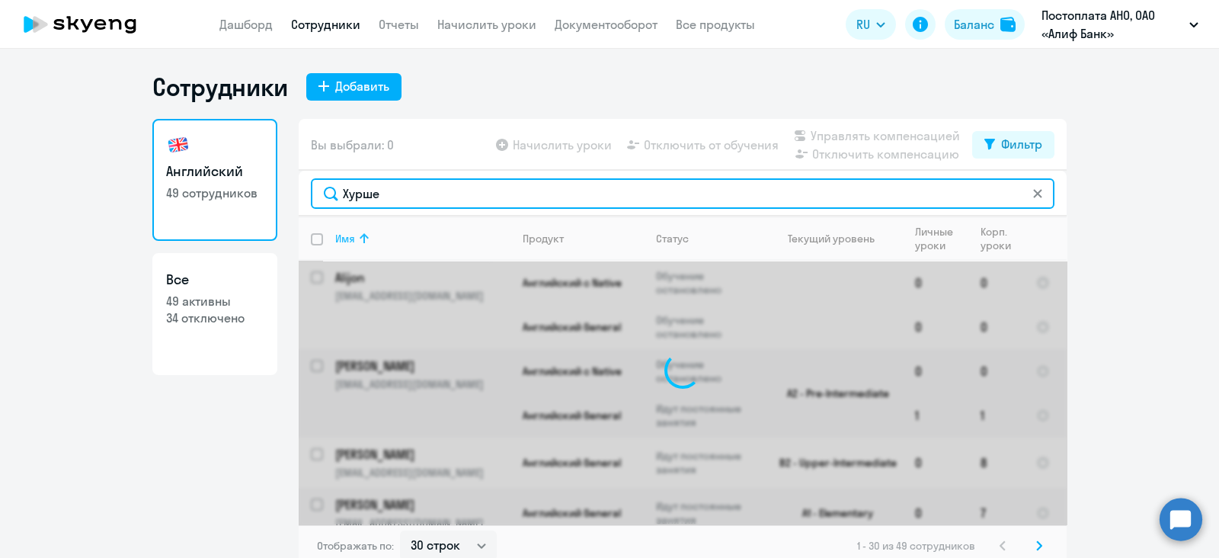
type input "Хуршед"
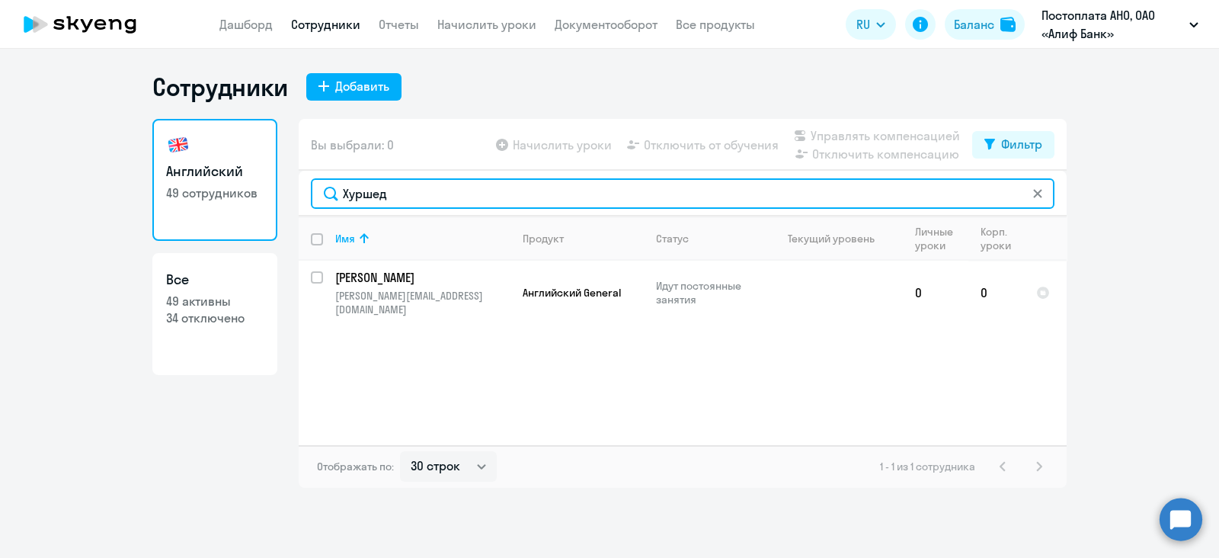
drag, startPoint x: 411, startPoint y: 196, endPoint x: 344, endPoint y: 188, distance: 67.5
click at [344, 188] on input "Хуршед" at bounding box center [683, 193] width 744 height 30
drag, startPoint x: 434, startPoint y: 184, endPoint x: 362, endPoint y: 186, distance: 72.4
click at [347, 183] on input "Сардор" at bounding box center [683, 193] width 744 height 30
type input "С"
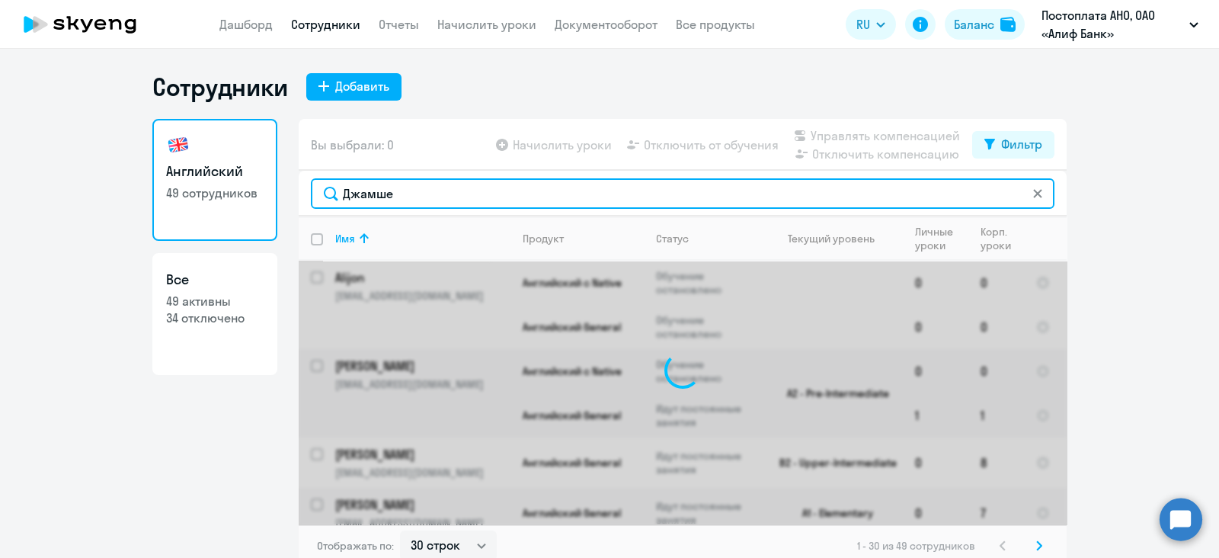
type input "Джамшед"
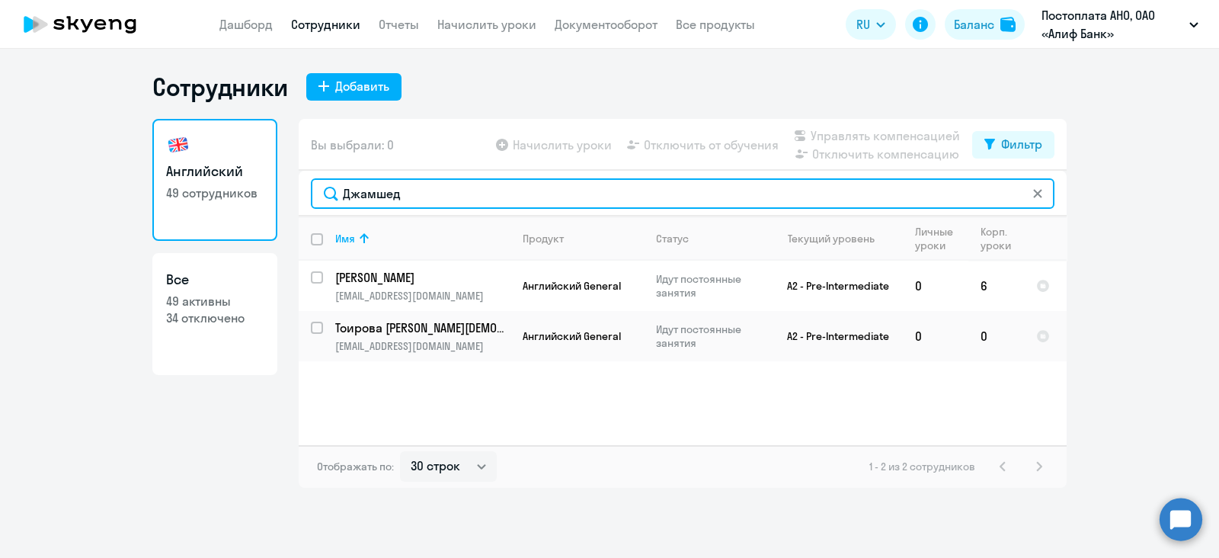
drag, startPoint x: 431, startPoint y: 195, endPoint x: 302, endPoint y: 196, distance: 129.5
click at [302, 196] on div "Джамшед" at bounding box center [683, 194] width 768 height 46
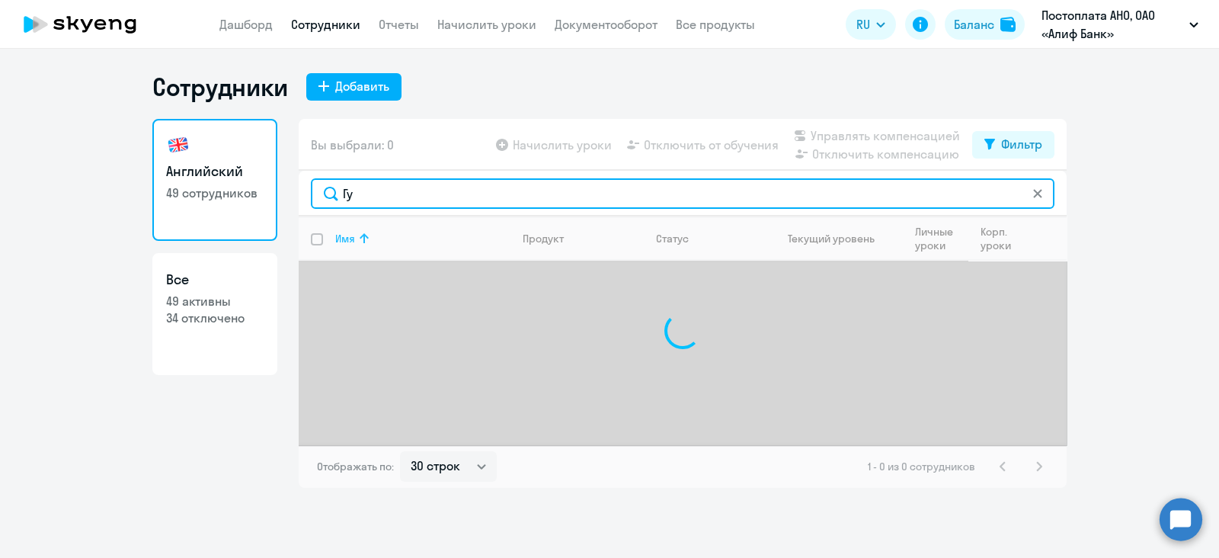
type input "Г"
type input "Ш"
type input "З"
type input "О"
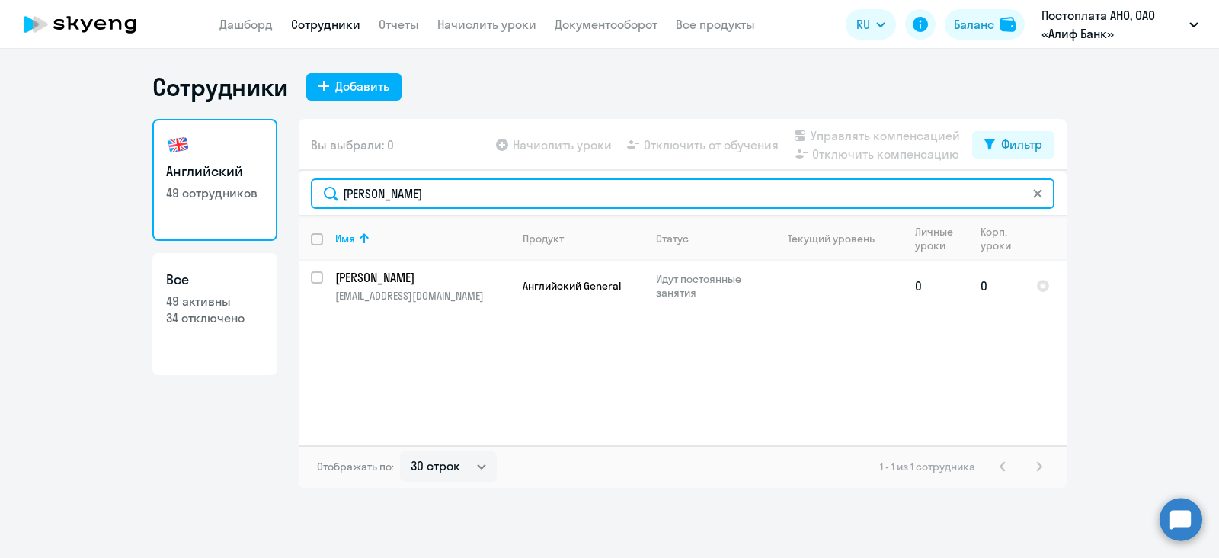
type input "[PERSON_NAME]"
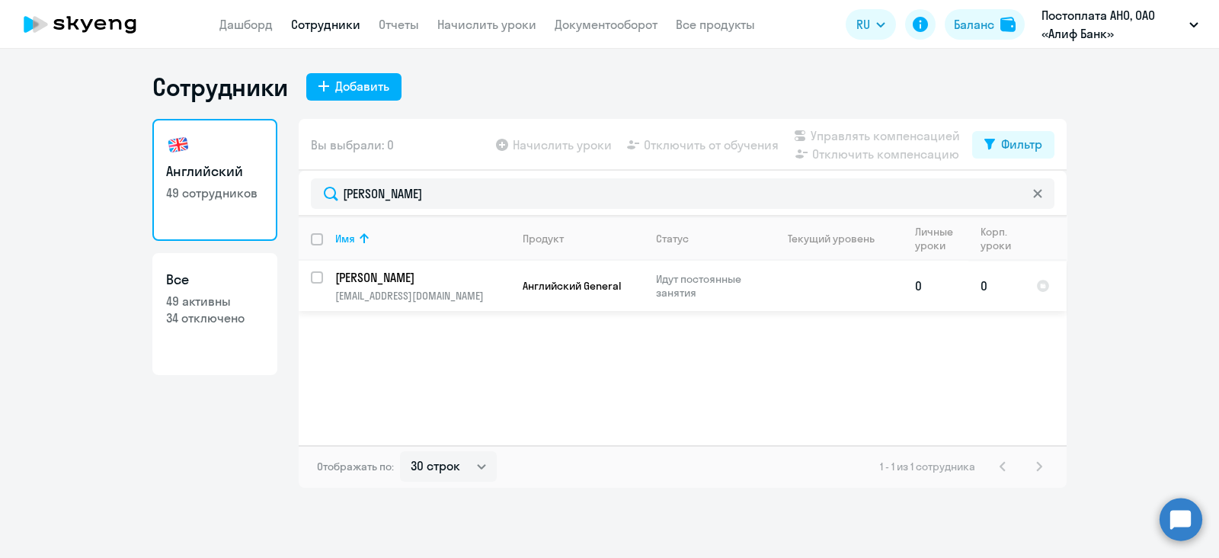
click at [415, 264] on td "[PERSON_NAME] [EMAIL_ADDRESS][DOMAIN_NAME]" at bounding box center [416, 286] width 187 height 50
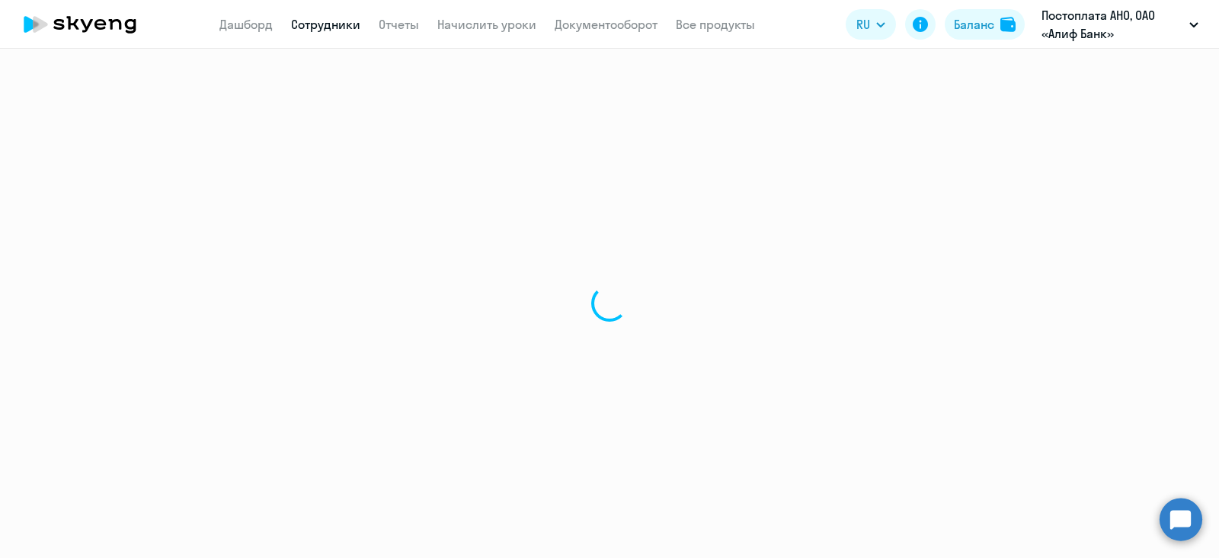
select select "english"
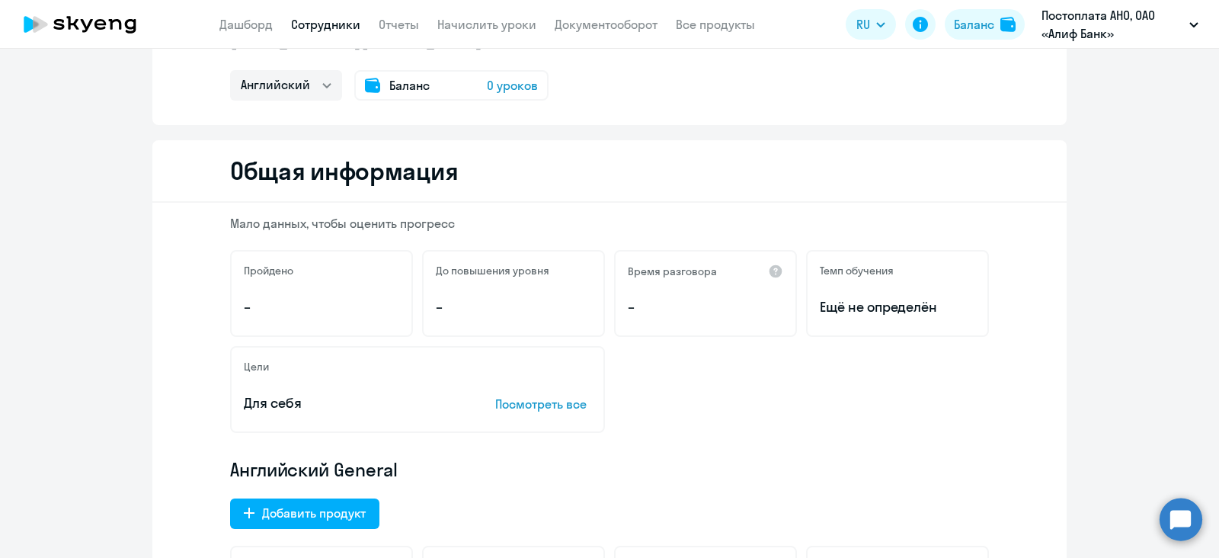
scroll to position [476, 0]
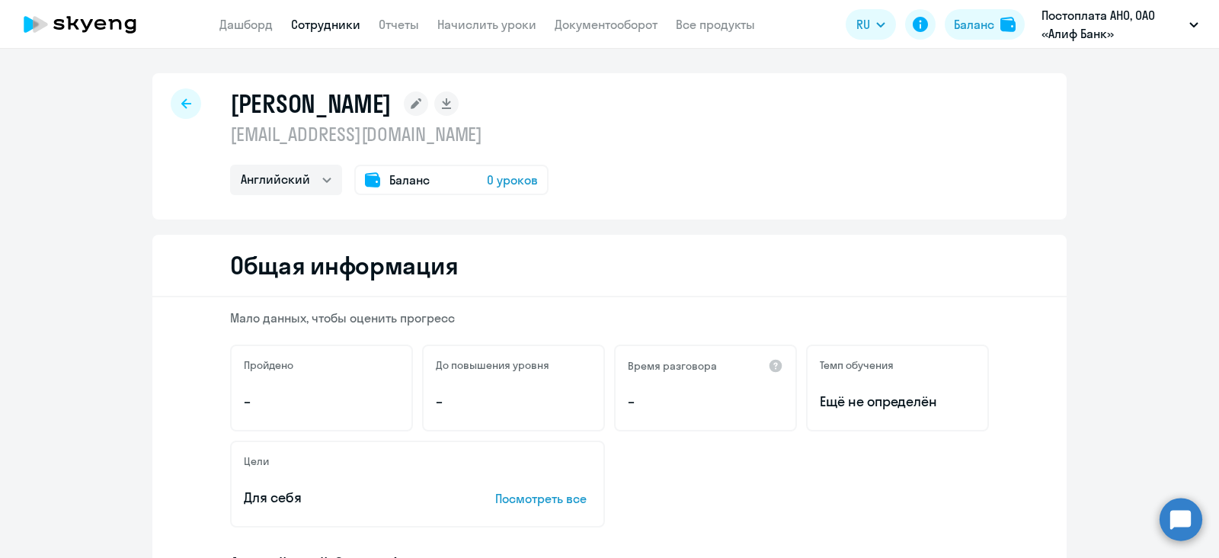
select select "30"
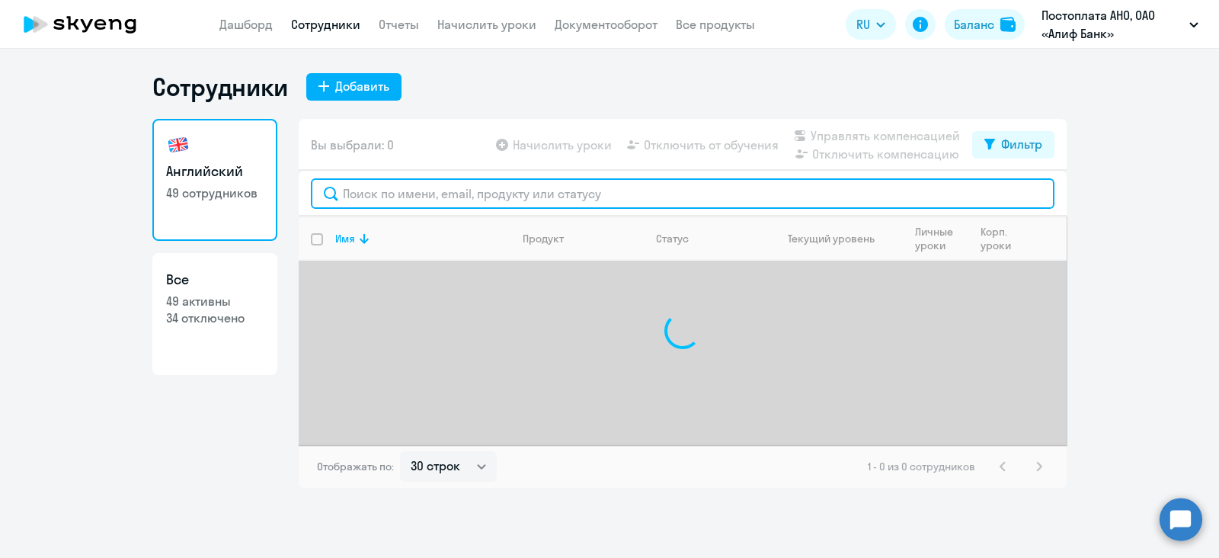
click at [451, 199] on input "text" at bounding box center [683, 193] width 744 height 30
type input "[PERSON_NAME]"
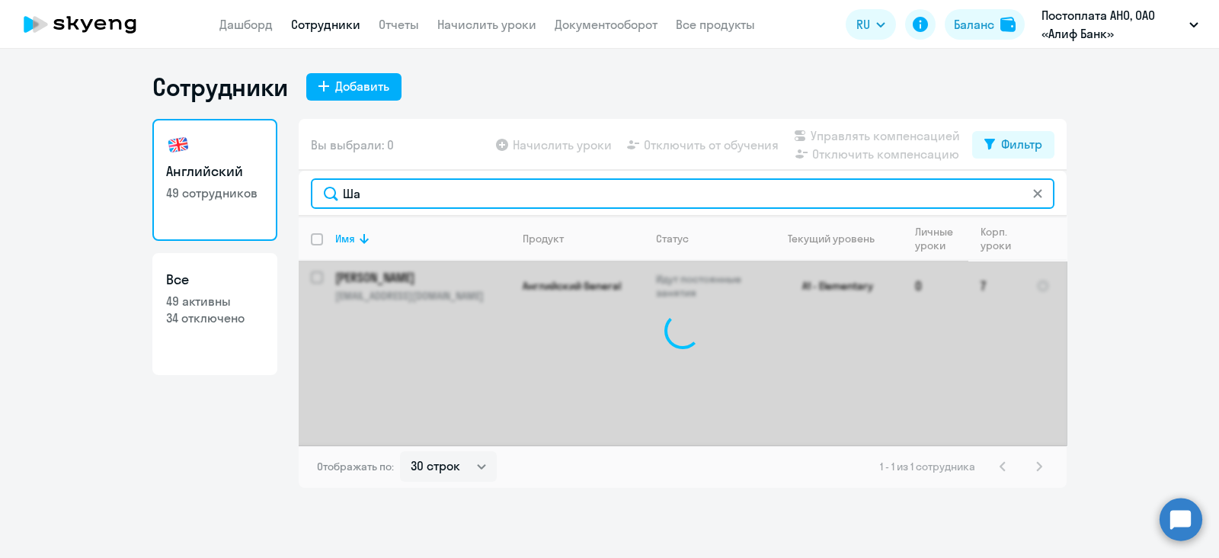
type input "Ш"
type input "S"
type input "[PERSON_NAME]"
type input "Ф"
type input "М"
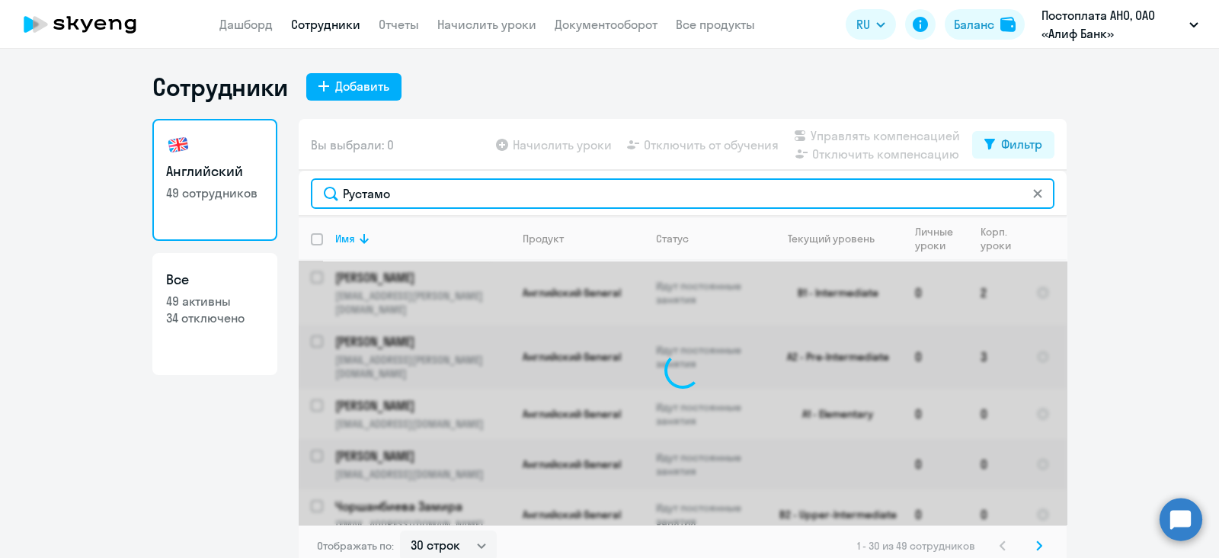
type input "[PERSON_NAME]"
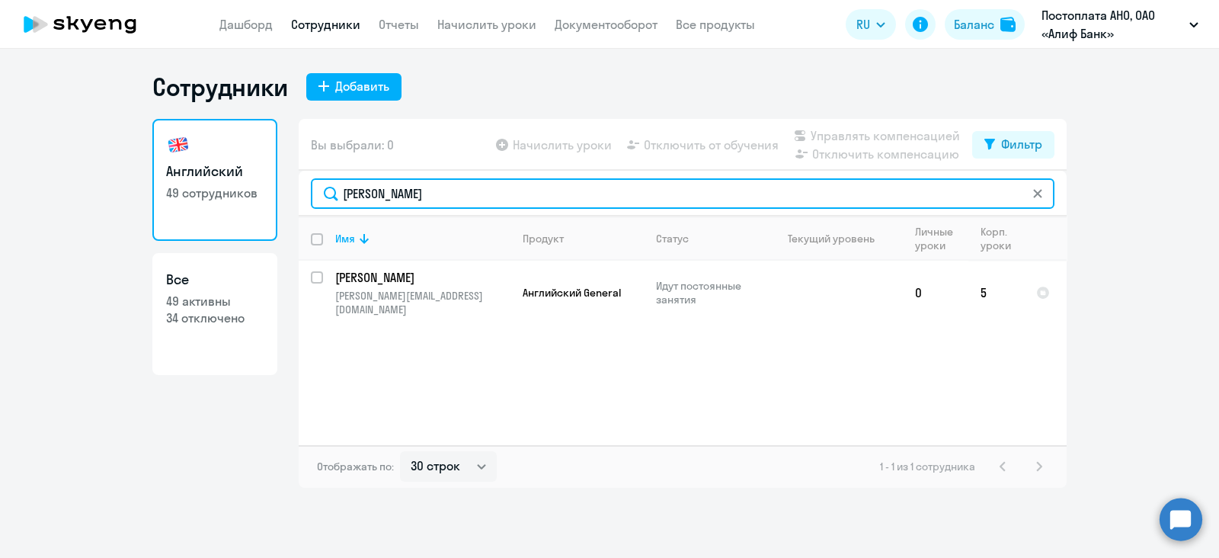
drag, startPoint x: 451, startPoint y: 199, endPoint x: 338, endPoint y: 191, distance: 113.0
click at [338, 191] on input "[PERSON_NAME]" at bounding box center [683, 193] width 744 height 30
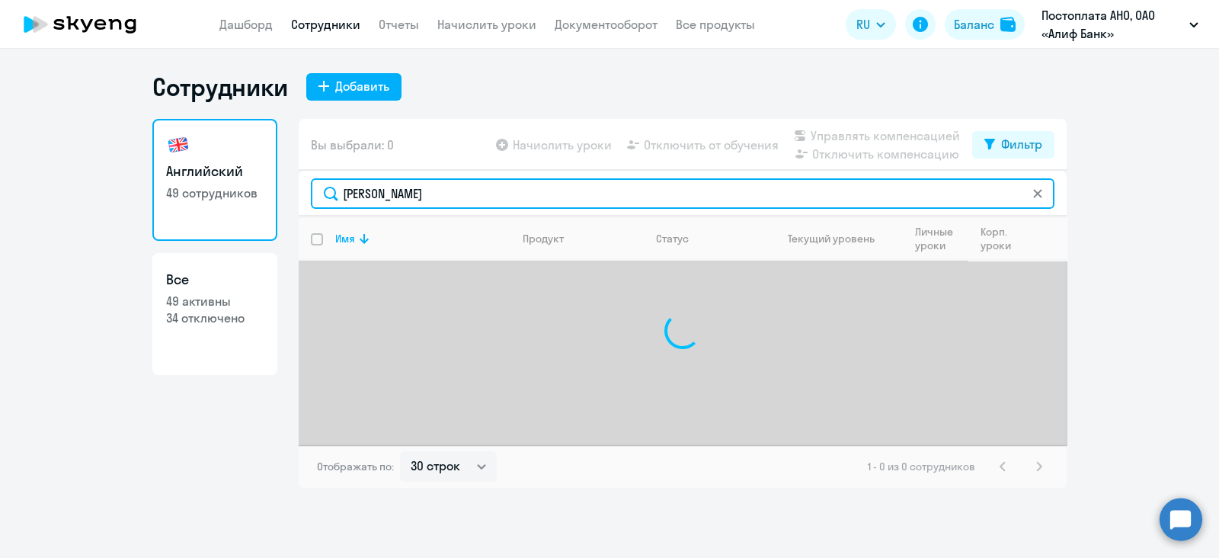
type input "М"
type input "С"
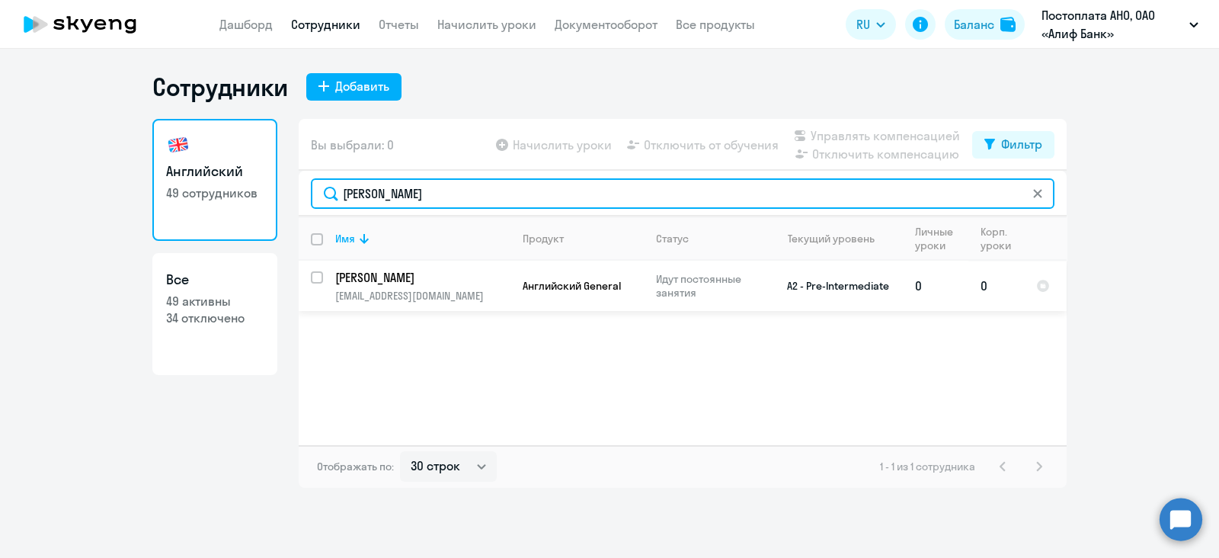
type input "[PERSON_NAME]"
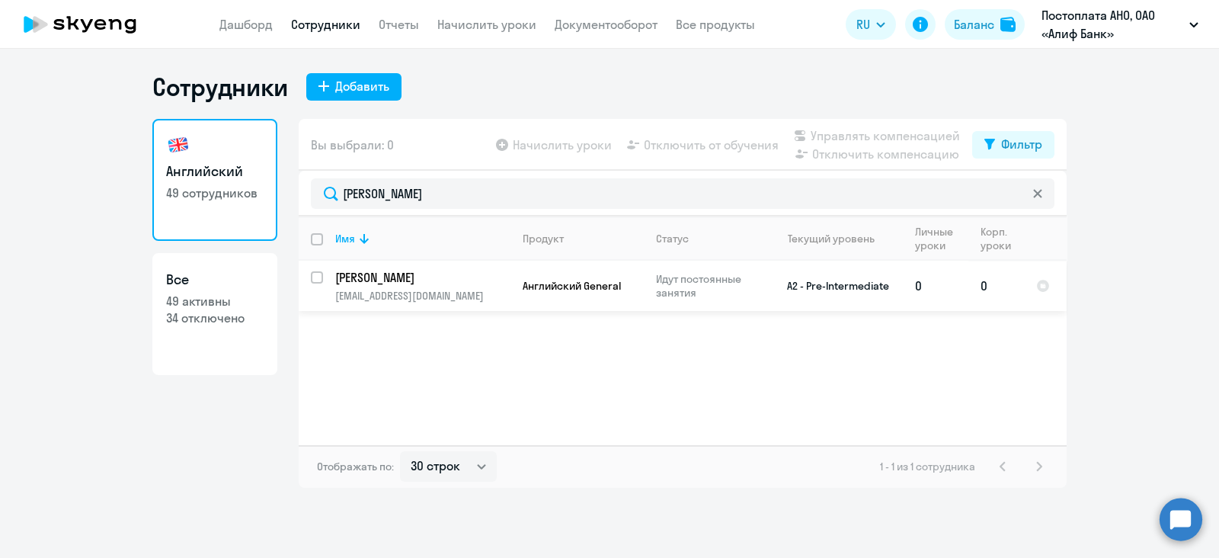
click at [480, 281] on p "[PERSON_NAME]" at bounding box center [421, 277] width 172 height 17
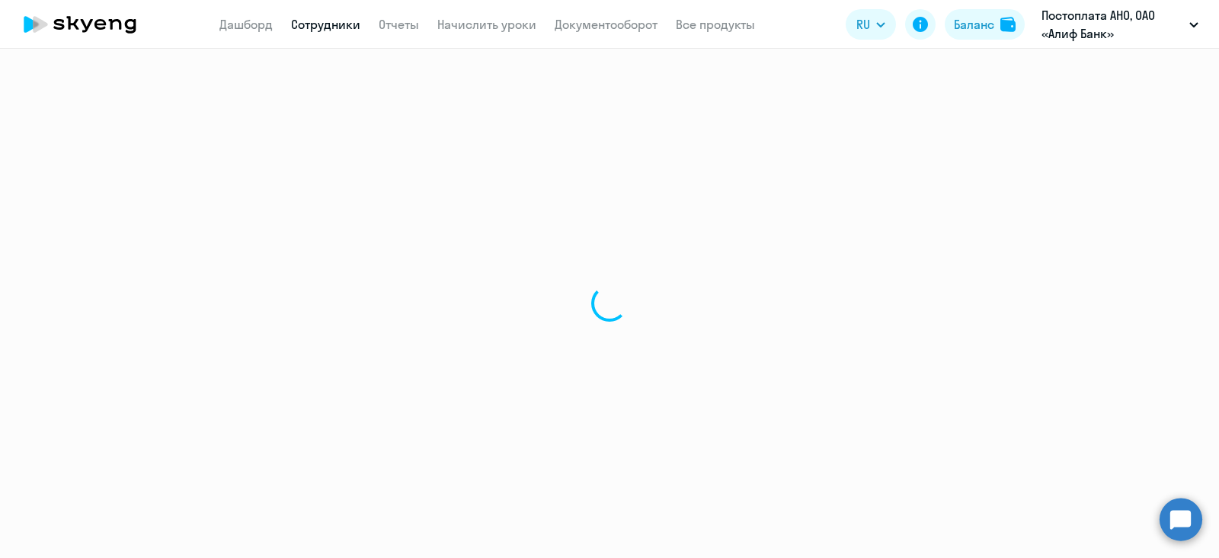
select select "english"
select select "30"
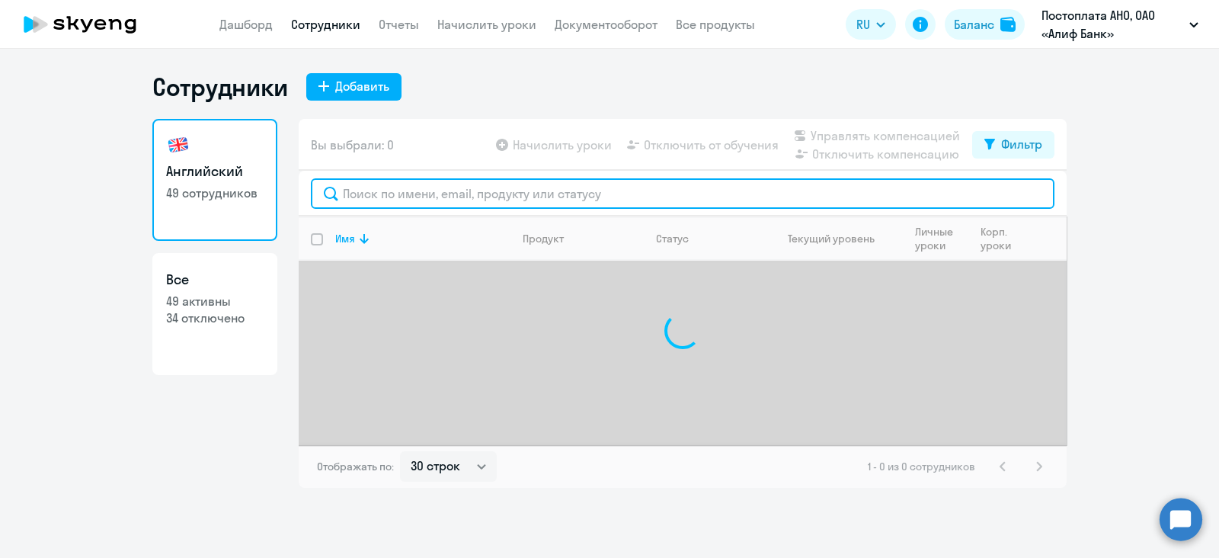
click at [385, 190] on input "text" at bounding box center [683, 193] width 744 height 30
type input "У"
type input "С"
type input "[PERSON_NAME]"
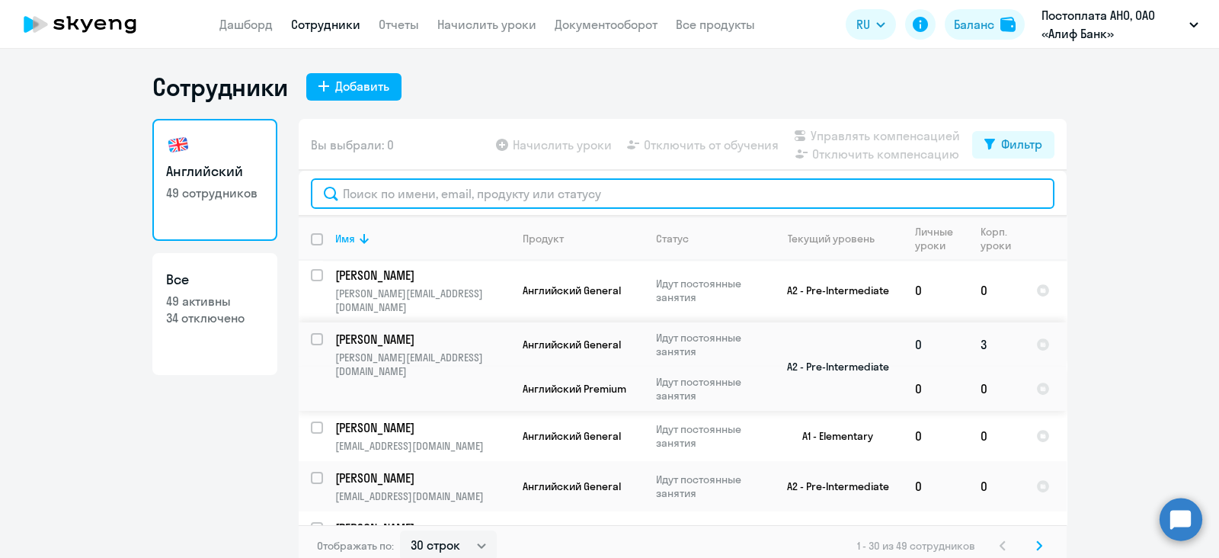
scroll to position [666, 0]
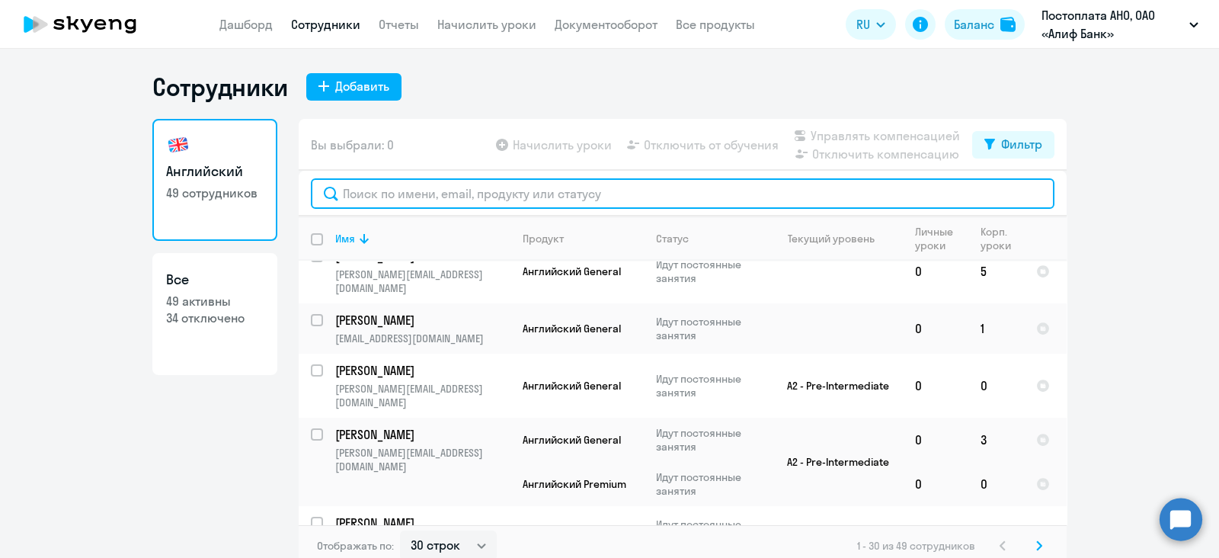
click at [400, 186] on input "text" at bounding box center [683, 193] width 744 height 30
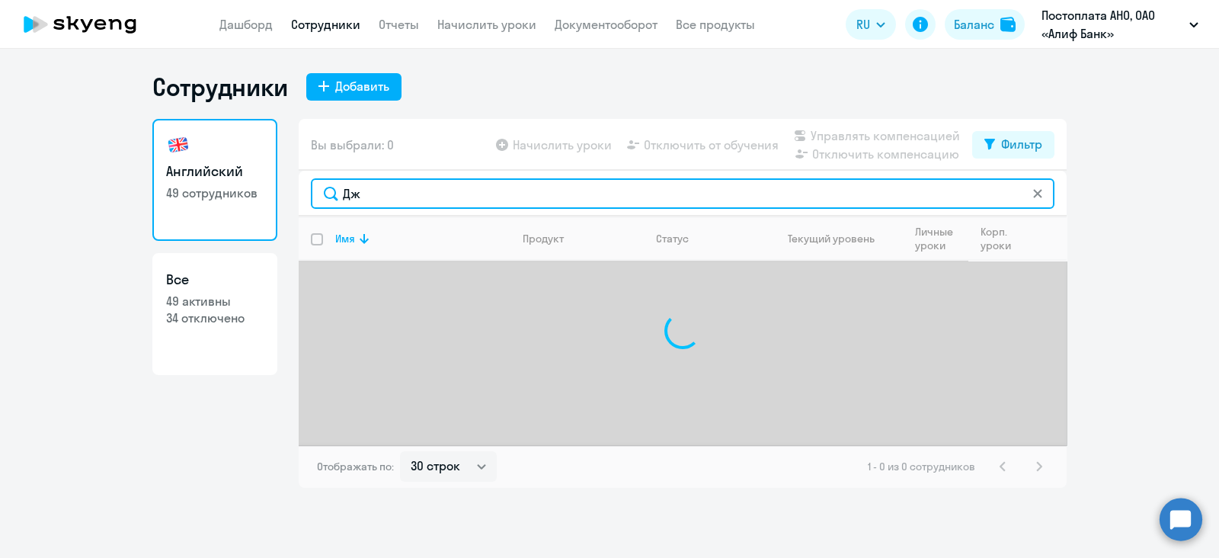
type input "Д"
type input "Мамнуна"
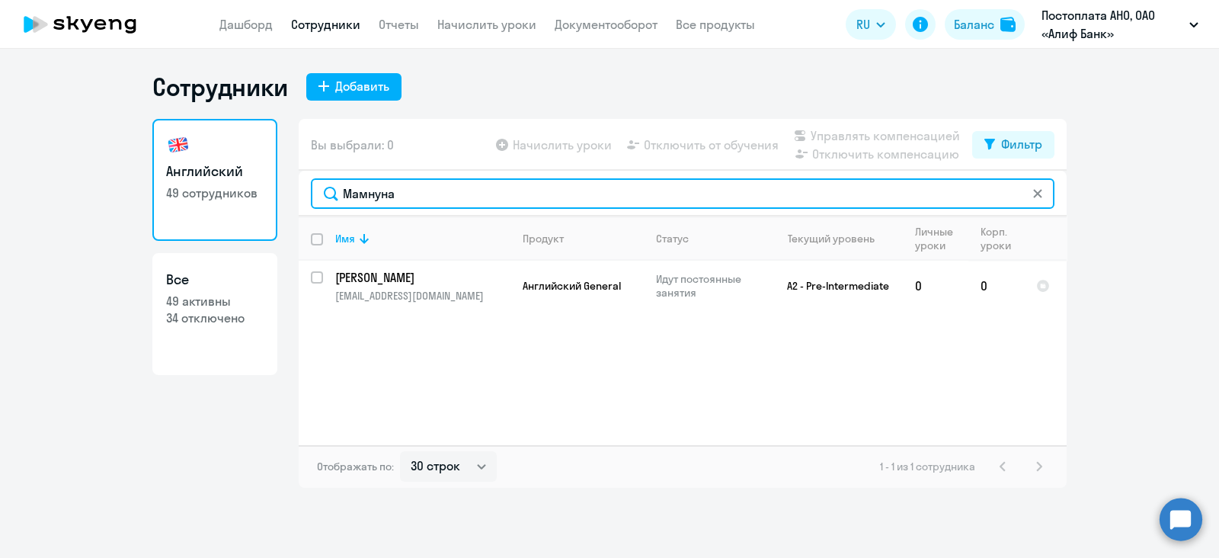
drag, startPoint x: 427, startPoint y: 197, endPoint x: 346, endPoint y: 183, distance: 82.0
click at [346, 183] on input "Мамнуна" at bounding box center [683, 193] width 744 height 30
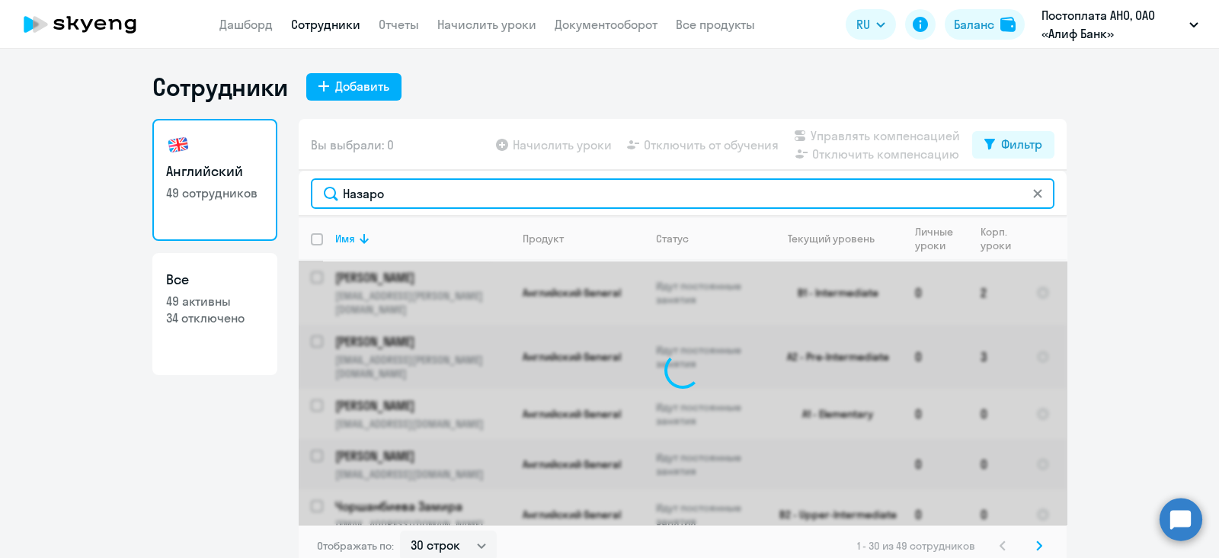
type input "[PERSON_NAME]"
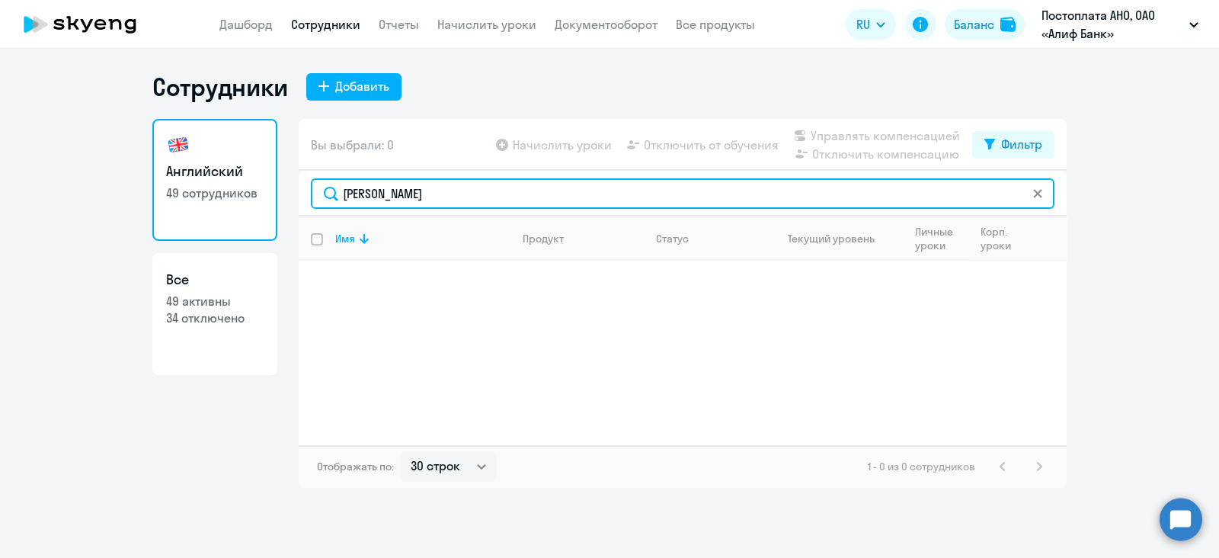
drag, startPoint x: 462, startPoint y: 192, endPoint x: 333, endPoint y: 190, distance: 129.5
click at [333, 190] on input "[PERSON_NAME]" at bounding box center [683, 193] width 744 height 30
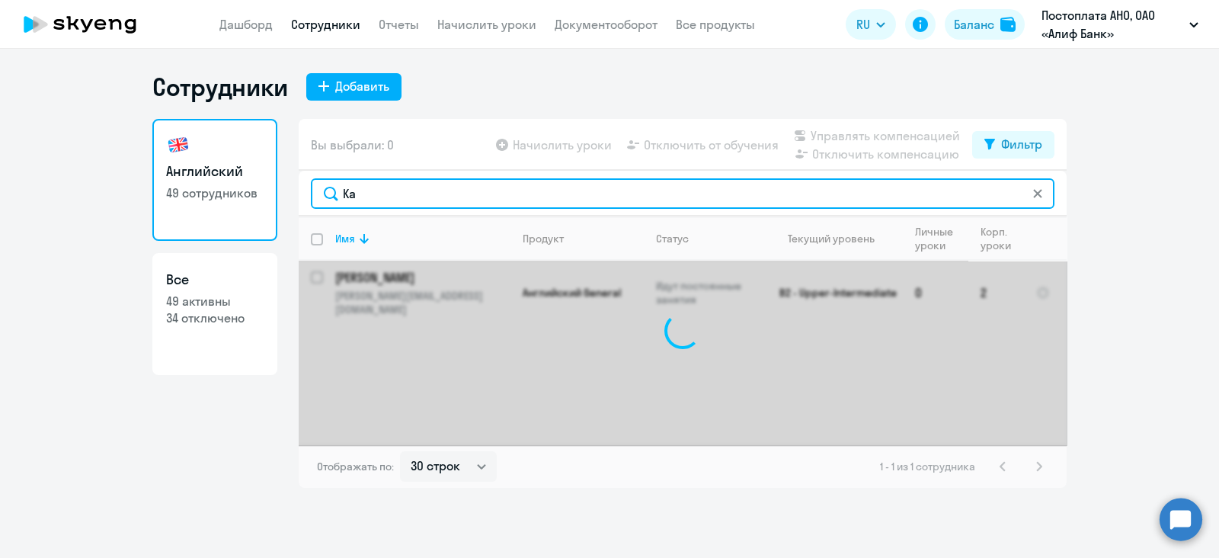
type input "[PERSON_NAME]"
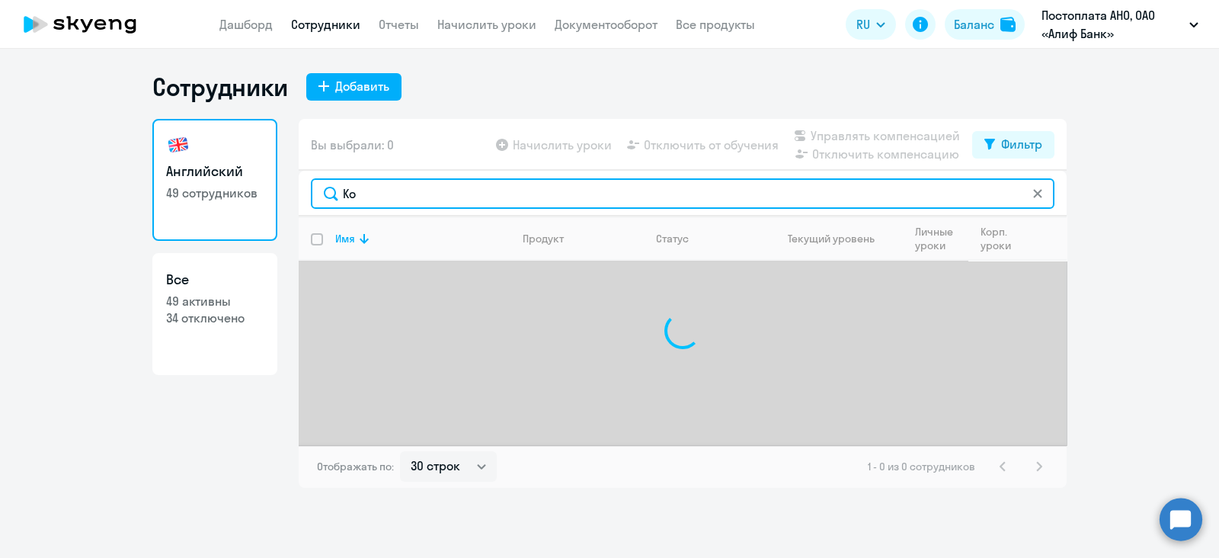
type input "[PERSON_NAME]"
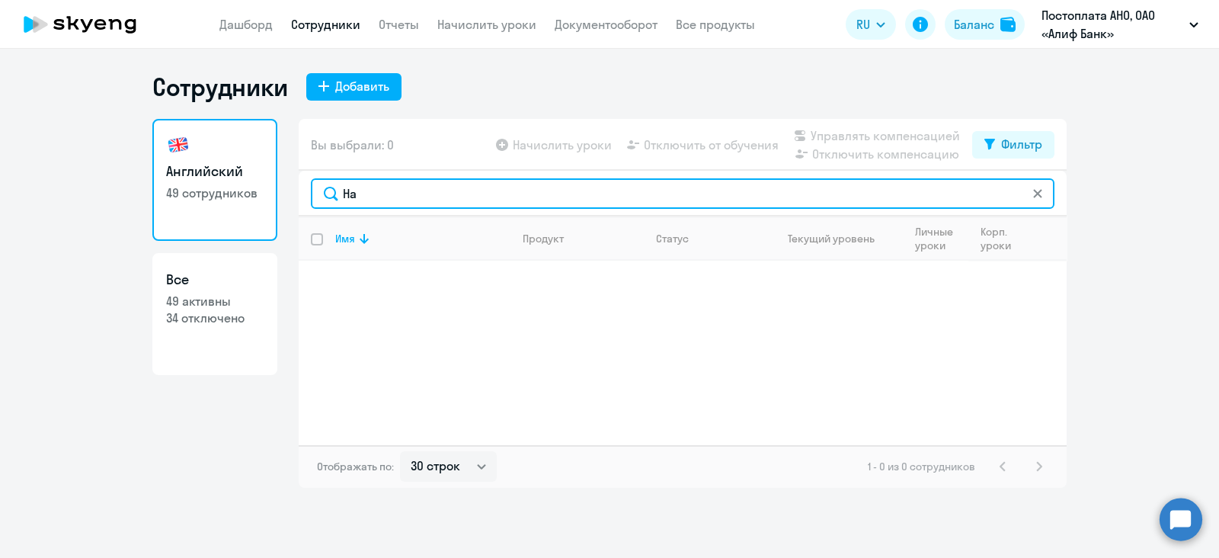
type input "[PERSON_NAME]"
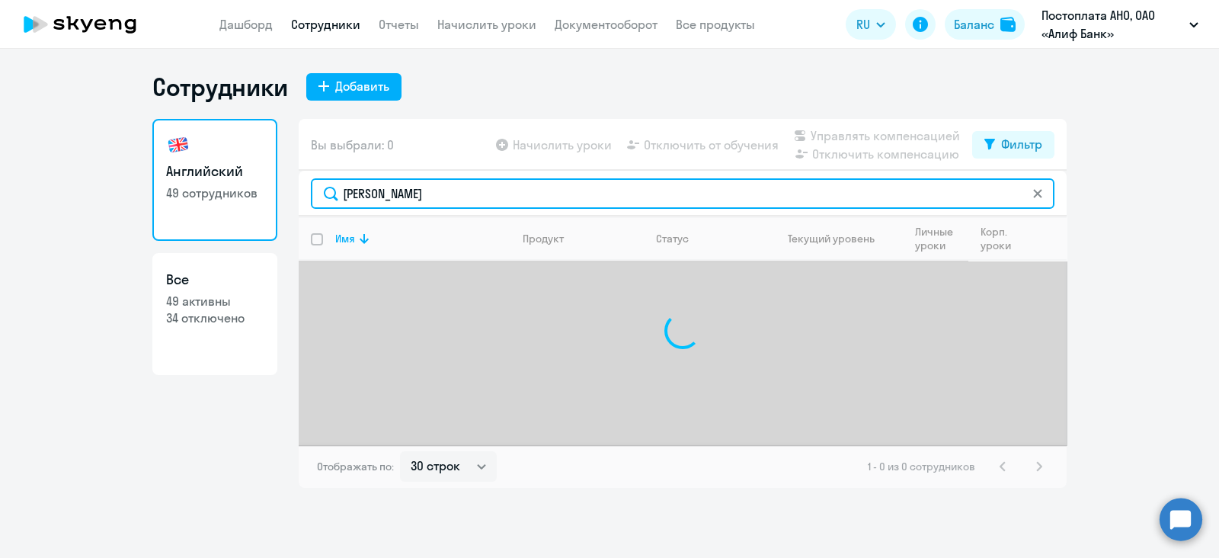
type input "С"
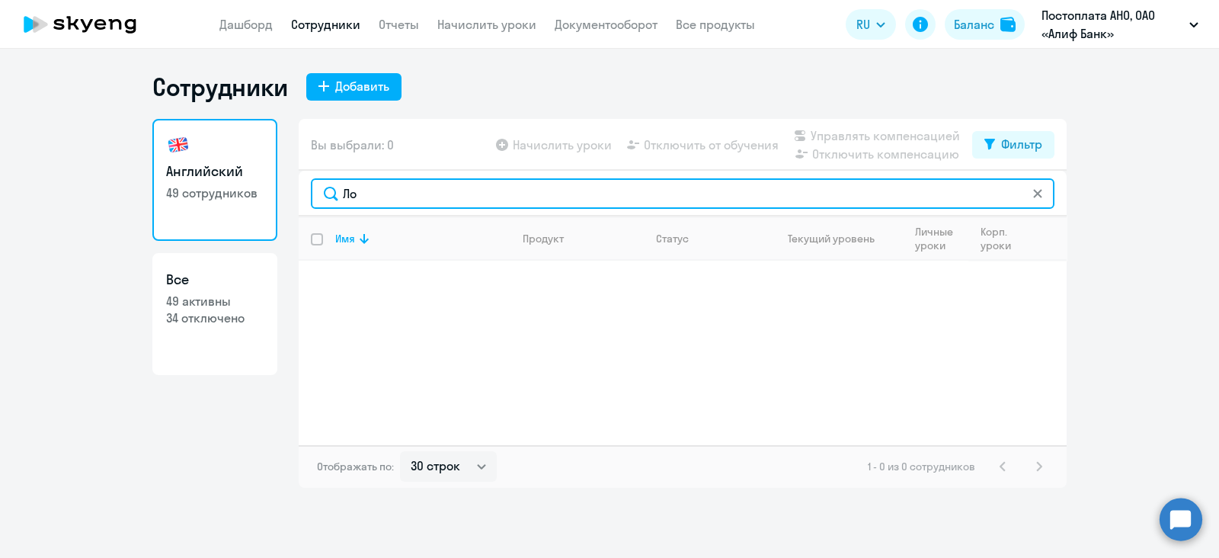
type input "[PERSON_NAME]"
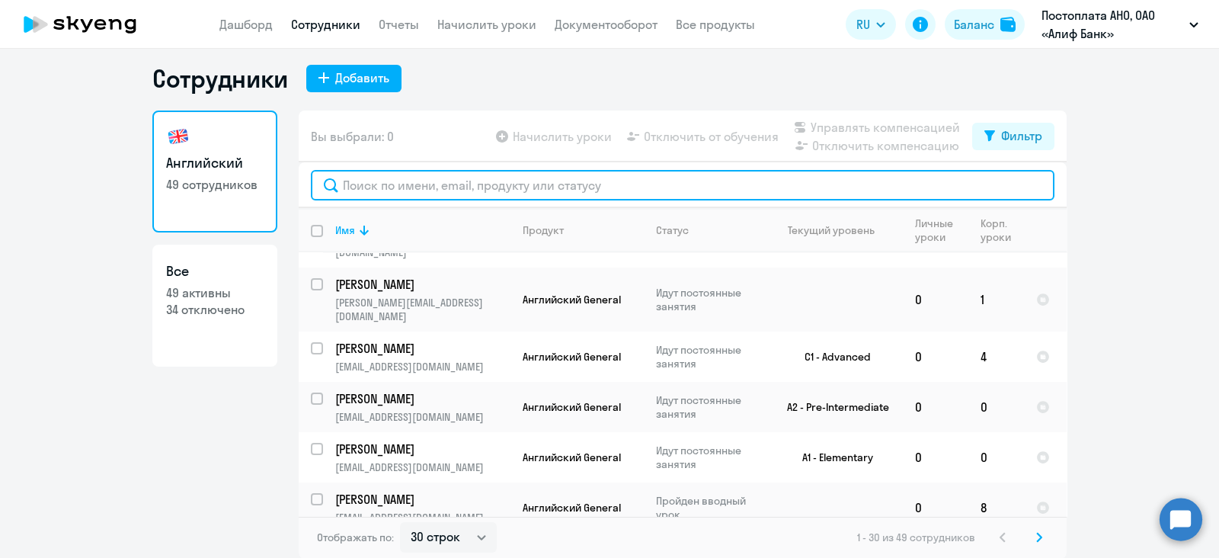
scroll to position [1270, 0]
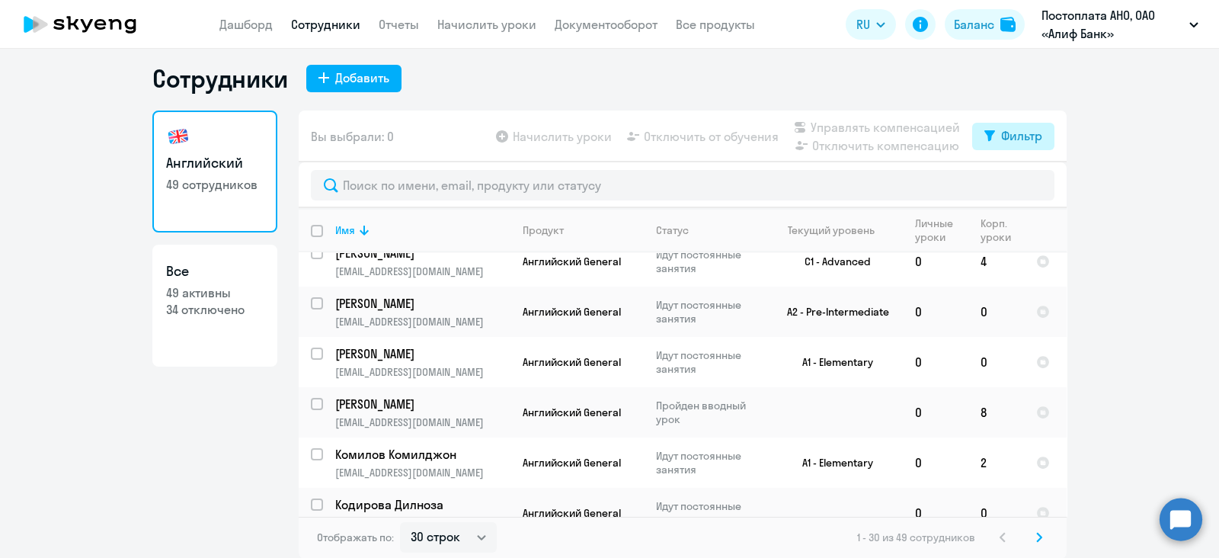
click at [1013, 139] on div "Фильтр" at bounding box center [1021, 135] width 41 height 18
click at [1029, 183] on span at bounding box center [1022, 185] width 26 height 15
click at [1009, 184] on input "checkbox" at bounding box center [1008, 184] width 1 height 1
checkbox input "true"
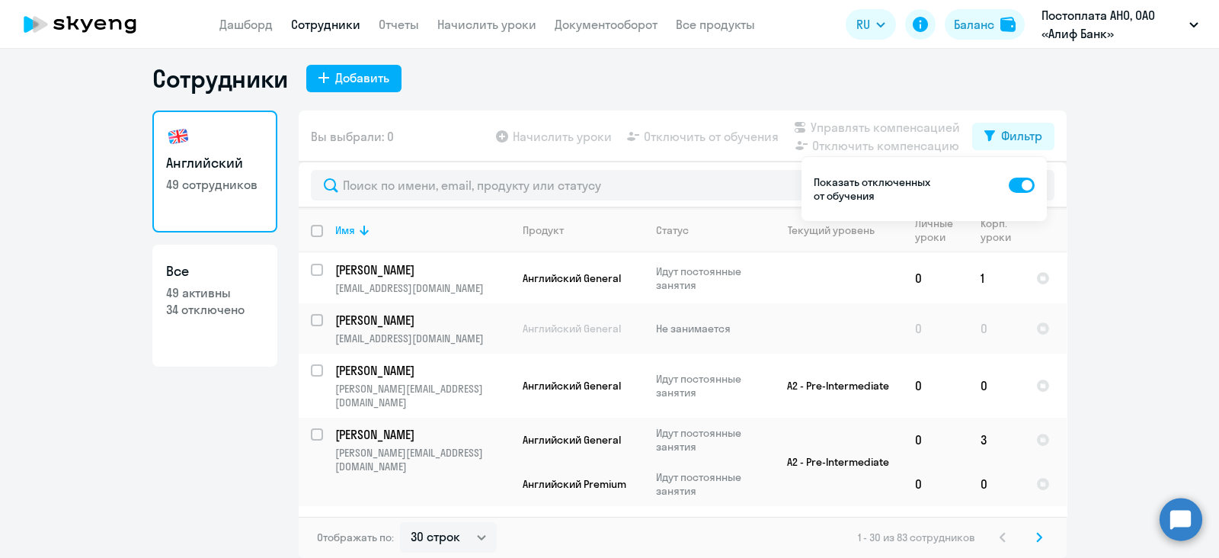
scroll to position [1297, 0]
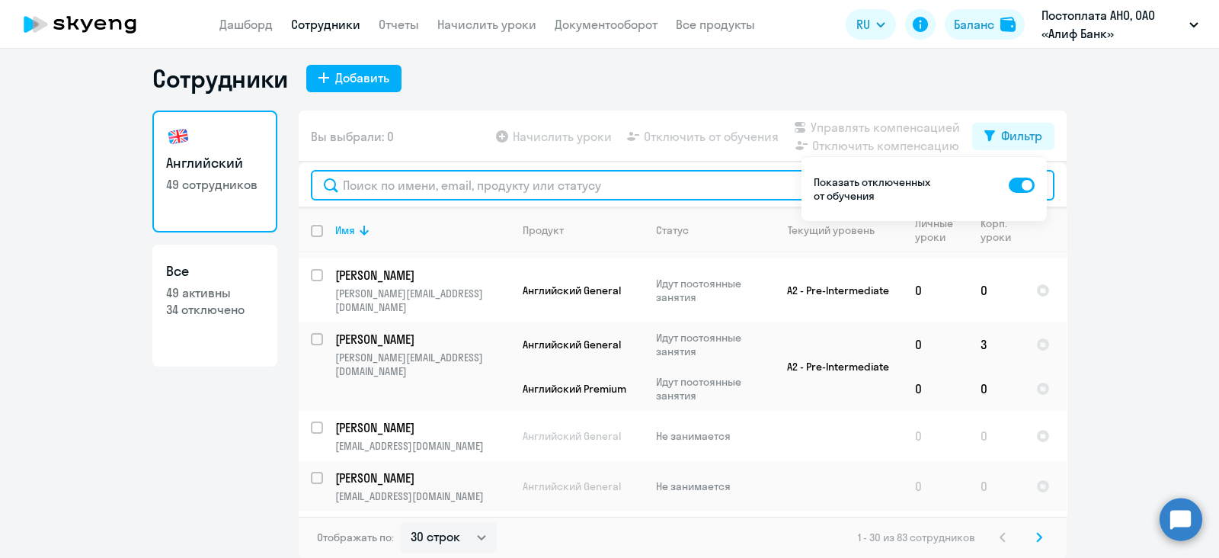
click at [404, 197] on input "text" at bounding box center [683, 185] width 744 height 30
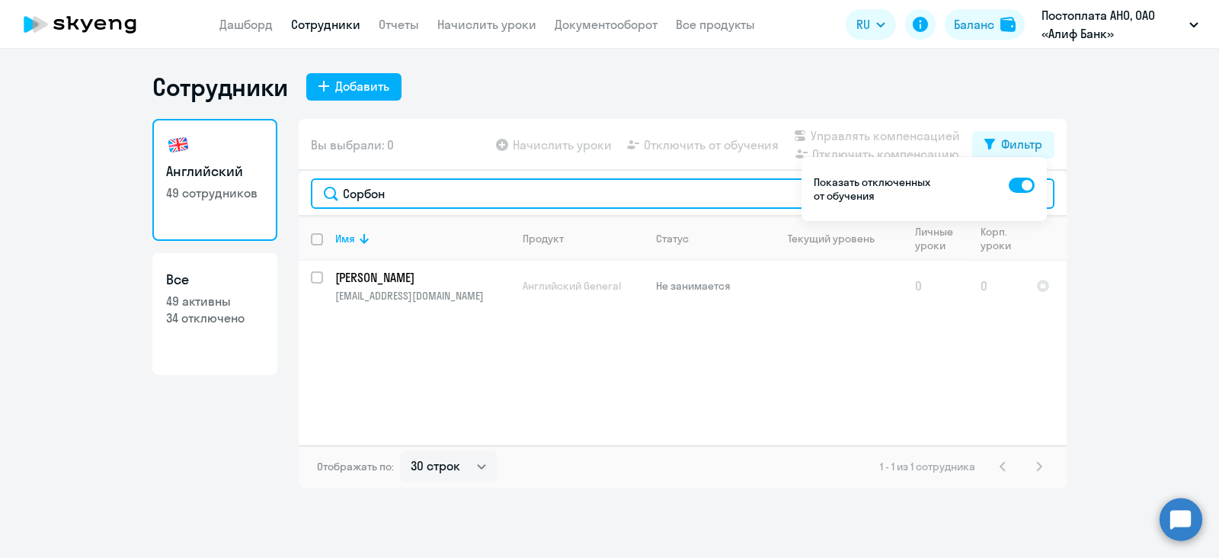
scroll to position [0, 0]
drag, startPoint x: 420, startPoint y: 192, endPoint x: 348, endPoint y: 191, distance: 71.6
click at [348, 191] on input "Сорбон" at bounding box center [683, 193] width 744 height 30
type input "С"
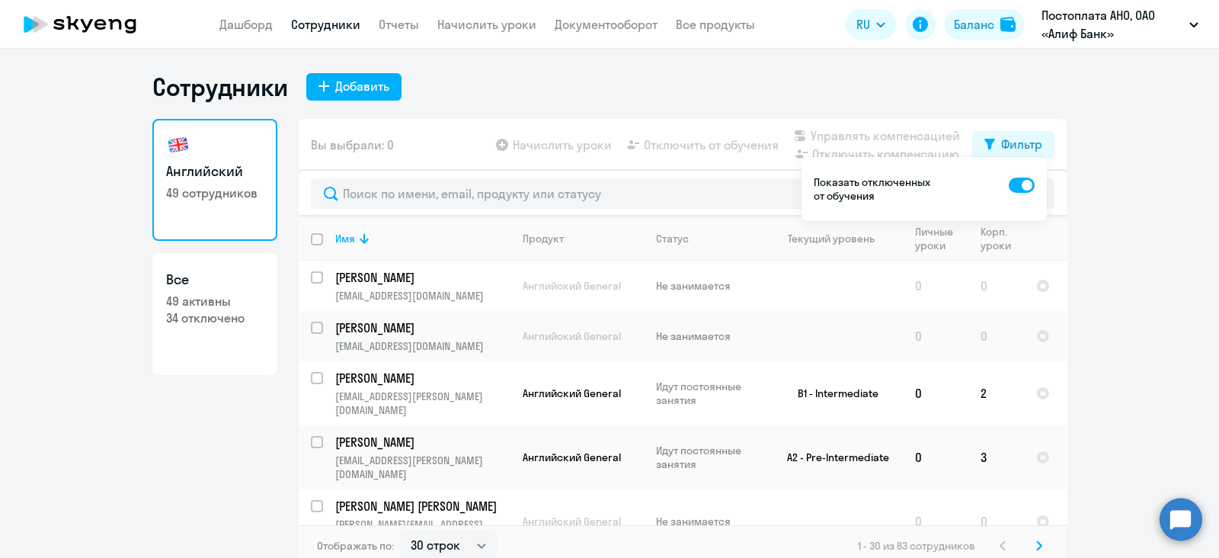
click at [872, 64] on div "Сотрудники Добавить Английский 49 сотрудников Все 49 активны 34 отключено Вы вы…" at bounding box center [609, 303] width 1219 height 509
